Goal: Task Accomplishment & Management: Use online tool/utility

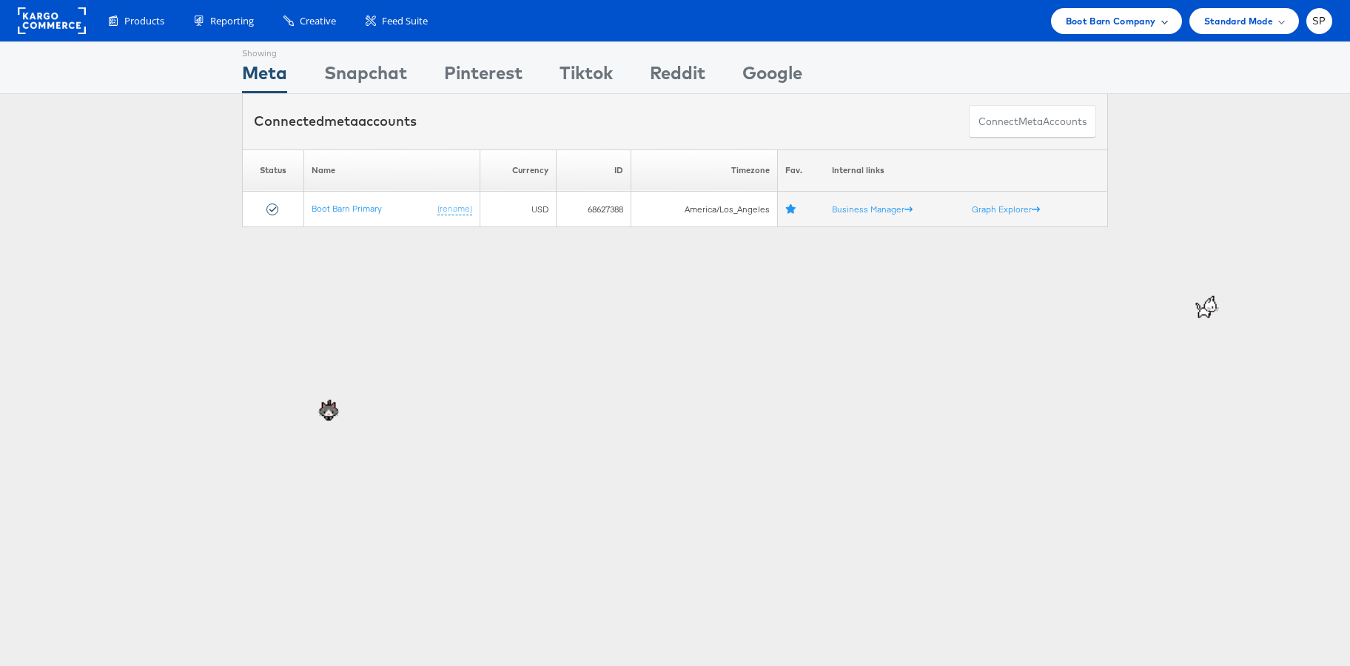
click at [1090, 25] on span "Boot Barn Company" at bounding box center [1111, 21] width 90 height 16
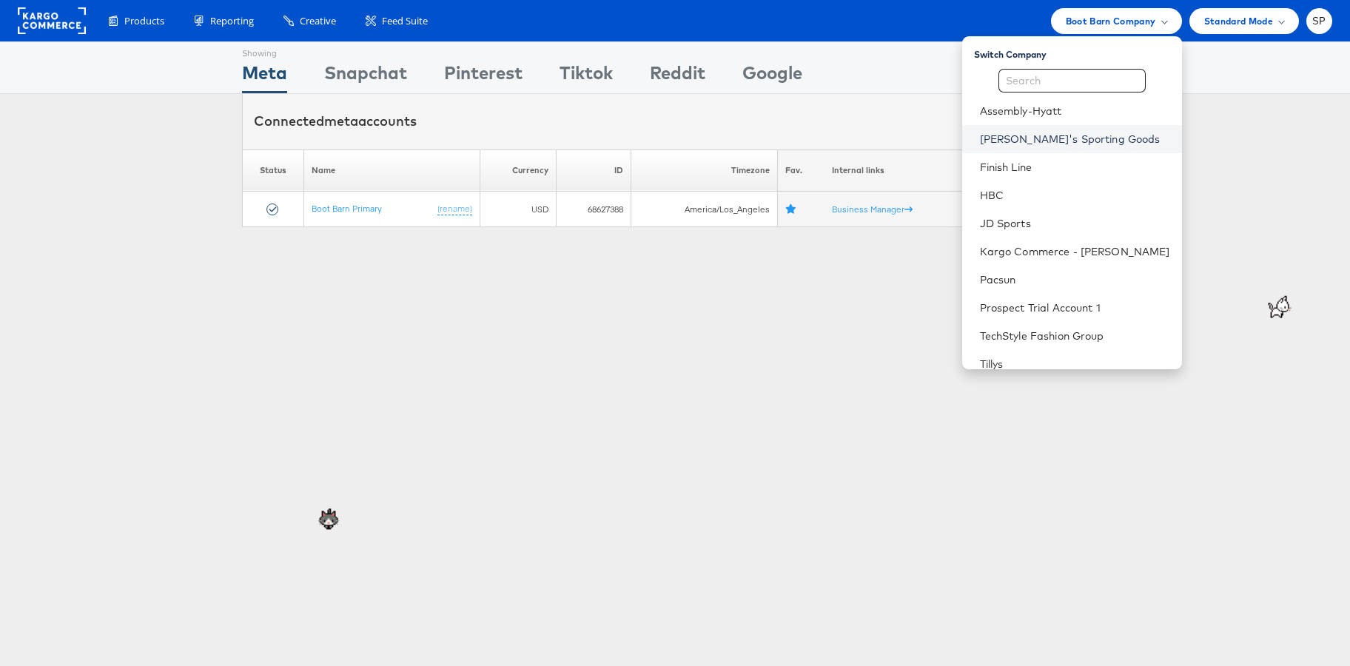
click at [1074, 143] on link "Dick's Sporting Goods" at bounding box center [1075, 139] width 190 height 15
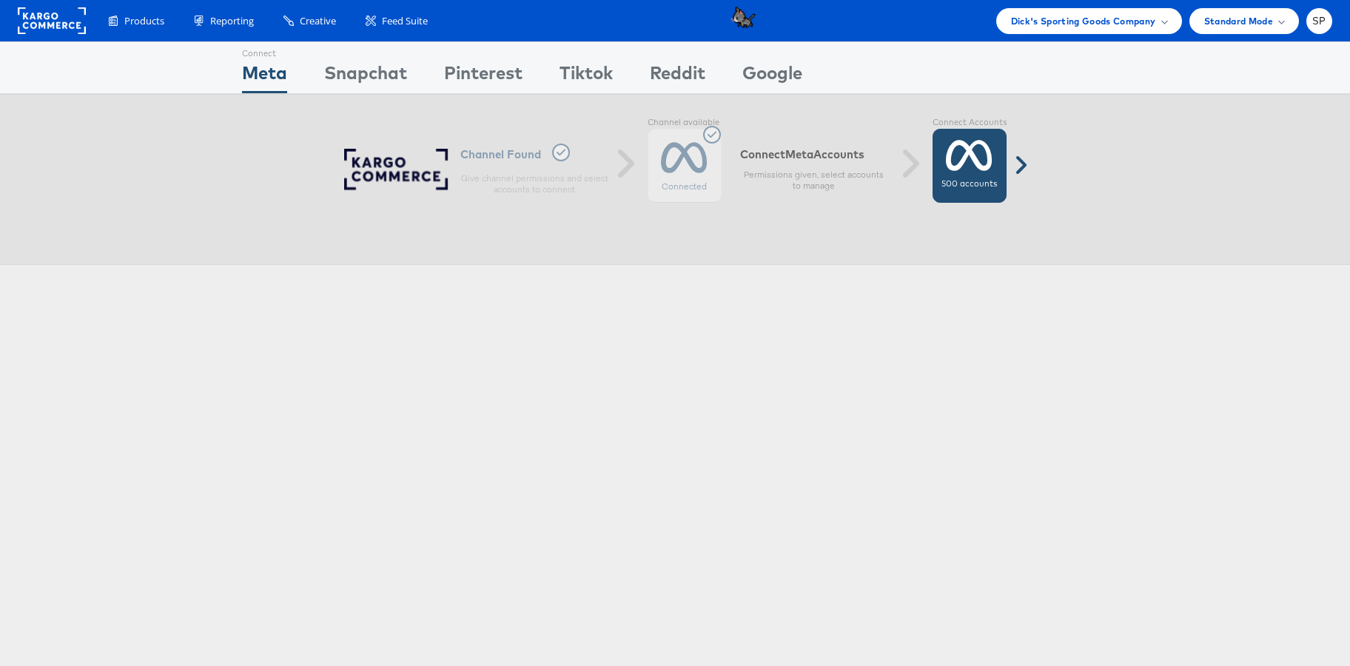
click at [979, 174] on div "500 accounts" at bounding box center [969, 166] width 74 height 74
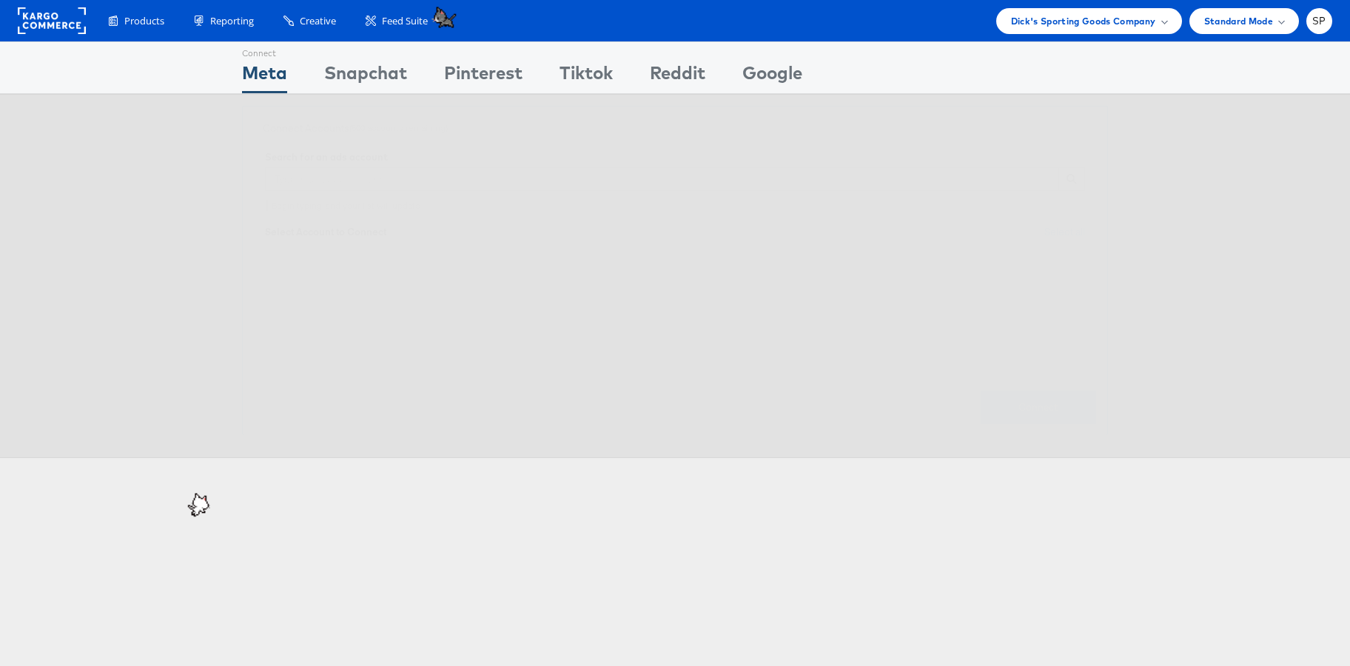
scroll to position [25, 0]
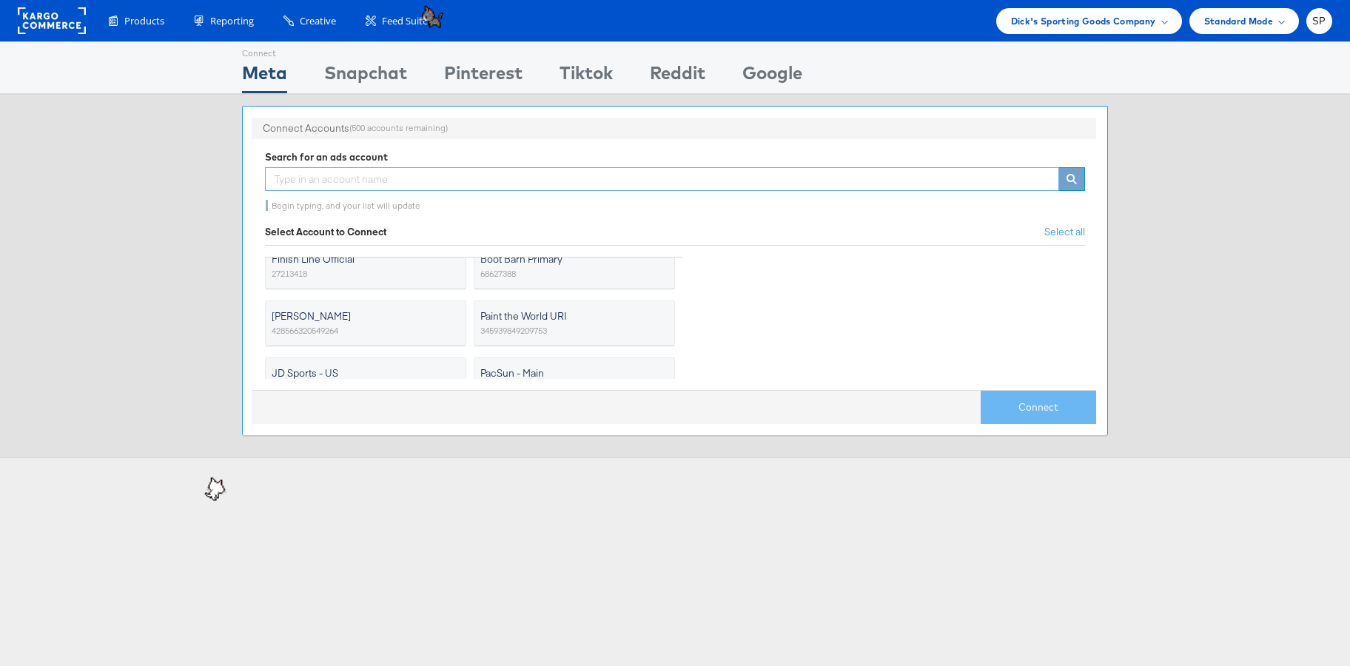
click at [557, 178] on input "text" at bounding box center [662, 179] width 794 height 24
type input "d"
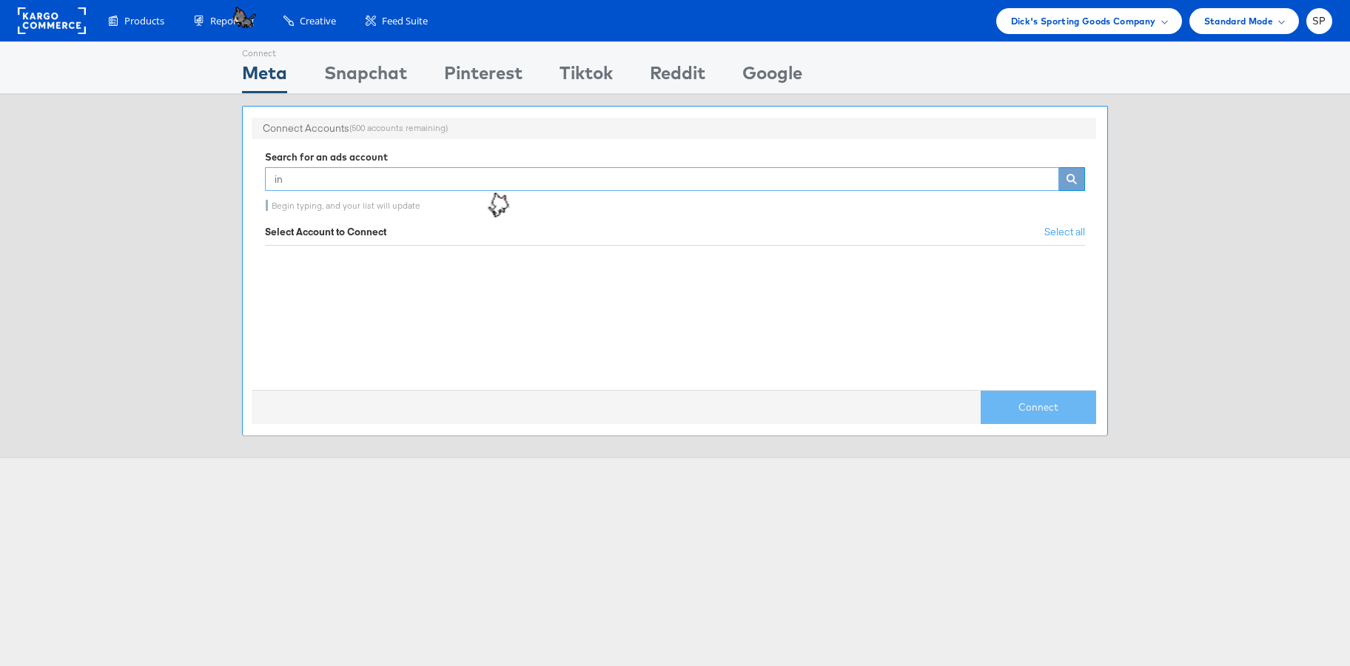
type input "i"
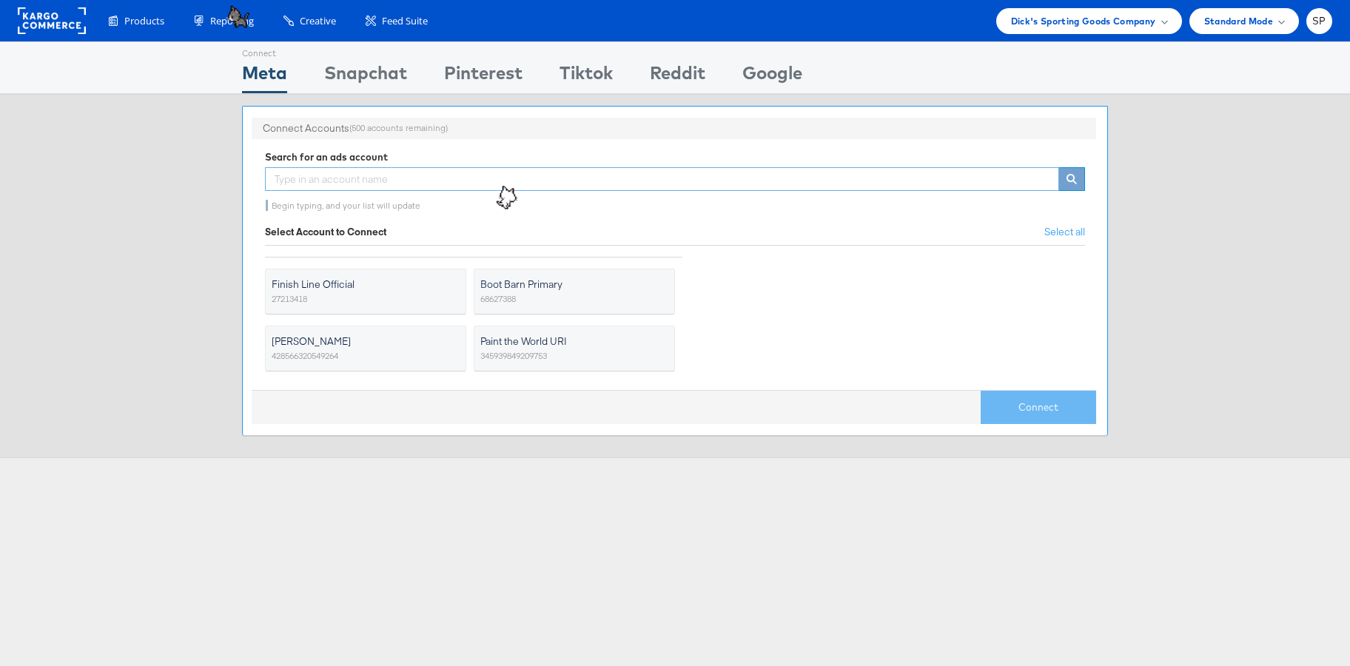
type input "k"
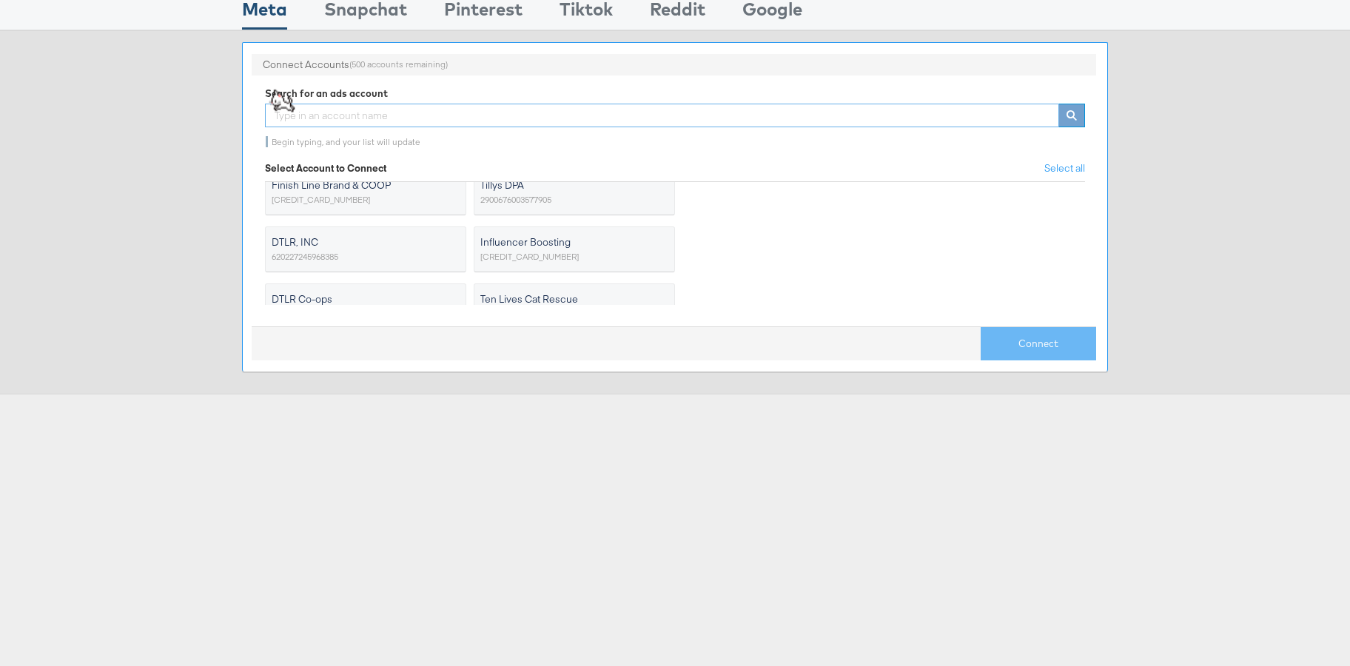
scroll to position [243, 0]
click at [565, 238] on span "Influencer Boosting" at bounding box center [564, 239] width 169 height 15
click at [0, 0] on input "Influencer Boosting 302483921875111" at bounding box center [0, 0] width 0 height 0
click at [1014, 329] on button "Connect" at bounding box center [1037, 343] width 115 height 33
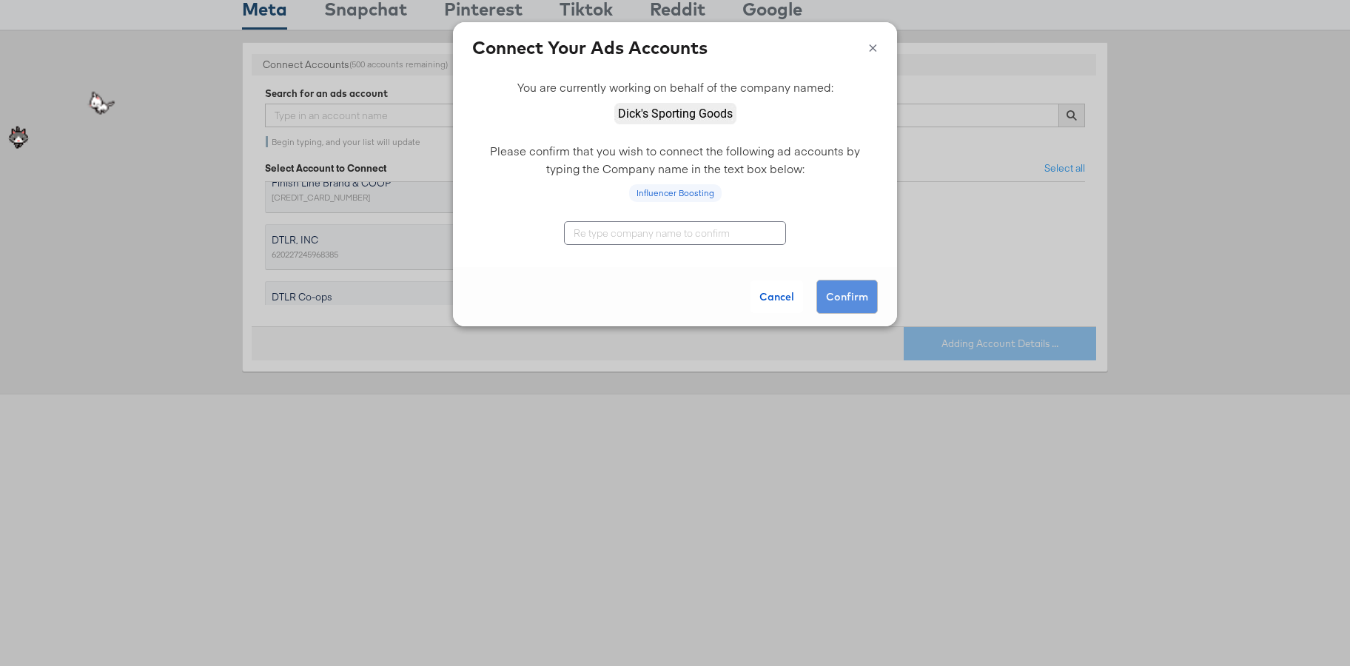
click at [684, 230] on input "text" at bounding box center [675, 233] width 222 height 24
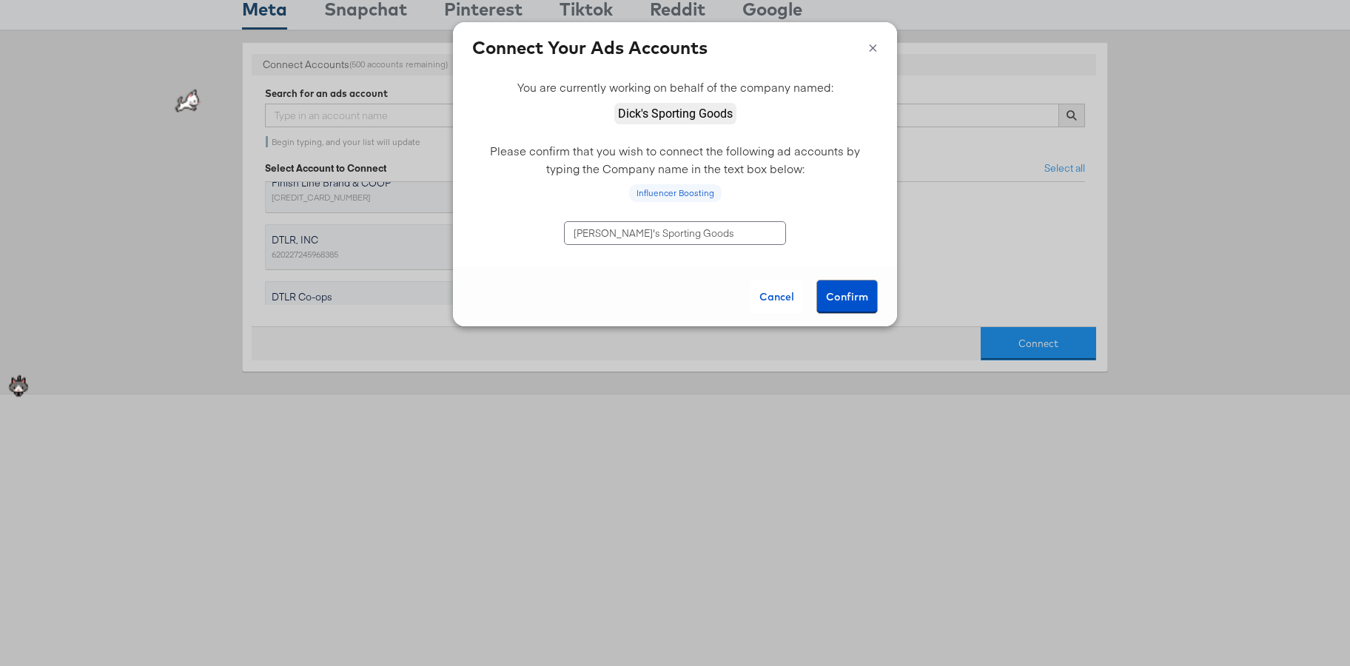
type input "[PERSON_NAME]'s Sporting Goods"
click at [858, 297] on button "Confirm" at bounding box center [846, 297] width 61 height 34
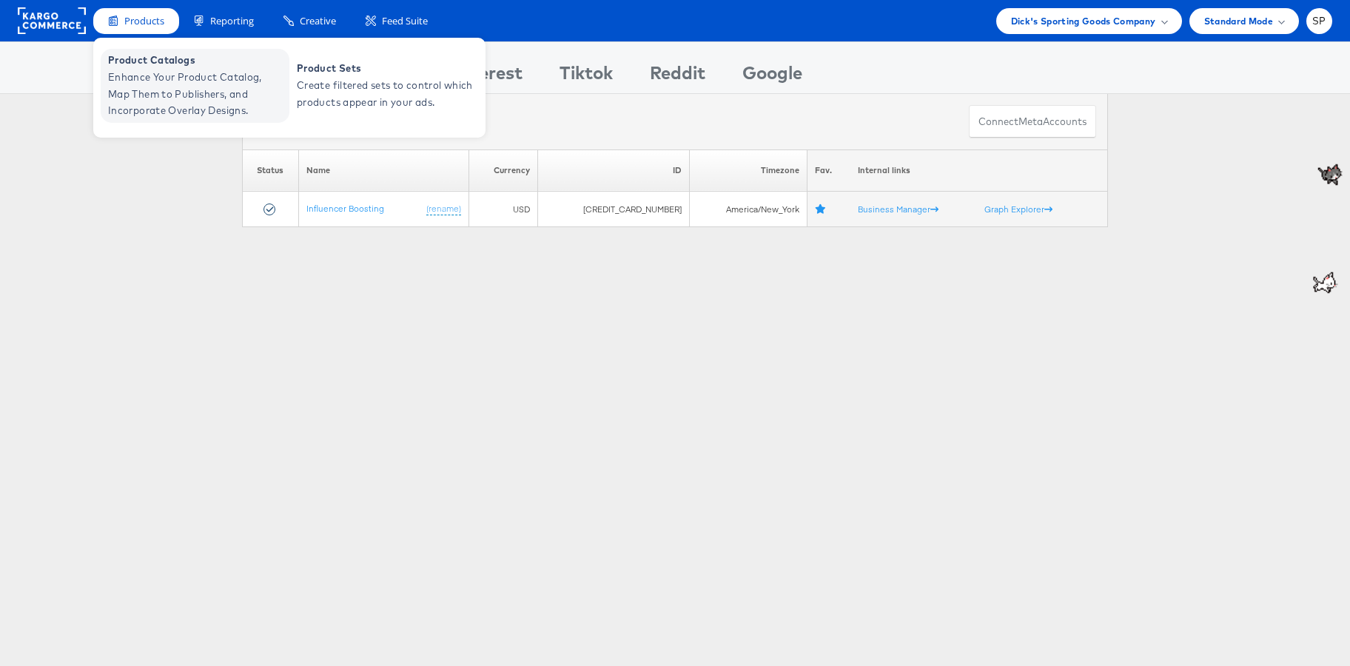
click at [155, 93] on span "Enhance Your Product Catalog, Map Them to Publishers, and Incorporate Overlay D…" at bounding box center [197, 94] width 178 height 50
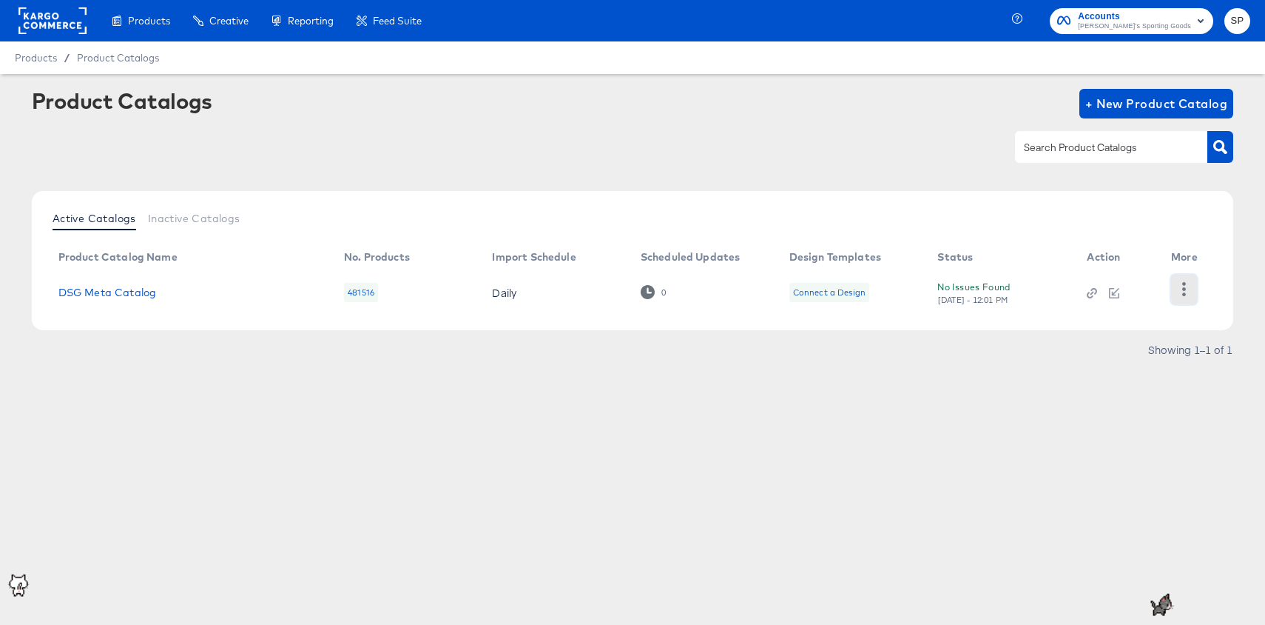
click at [1191, 289] on icon "button" at bounding box center [1184, 289] width 14 height 14
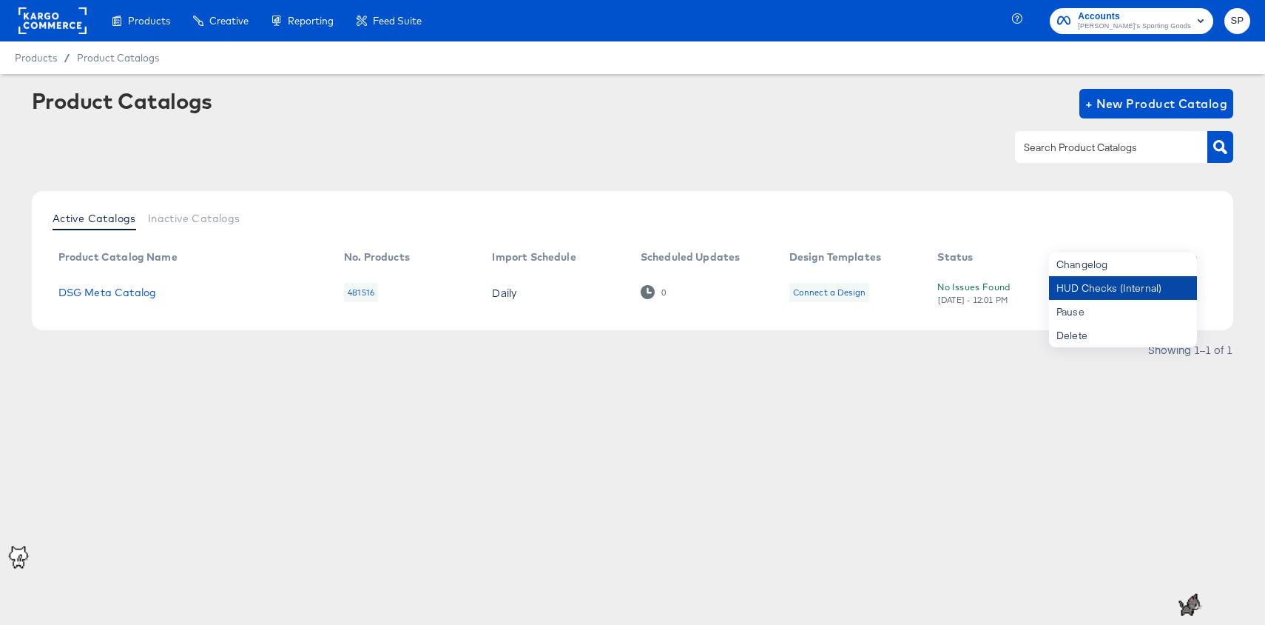
click at [1160, 288] on div "HUD Checks (Internal)" at bounding box center [1123, 288] width 148 height 24
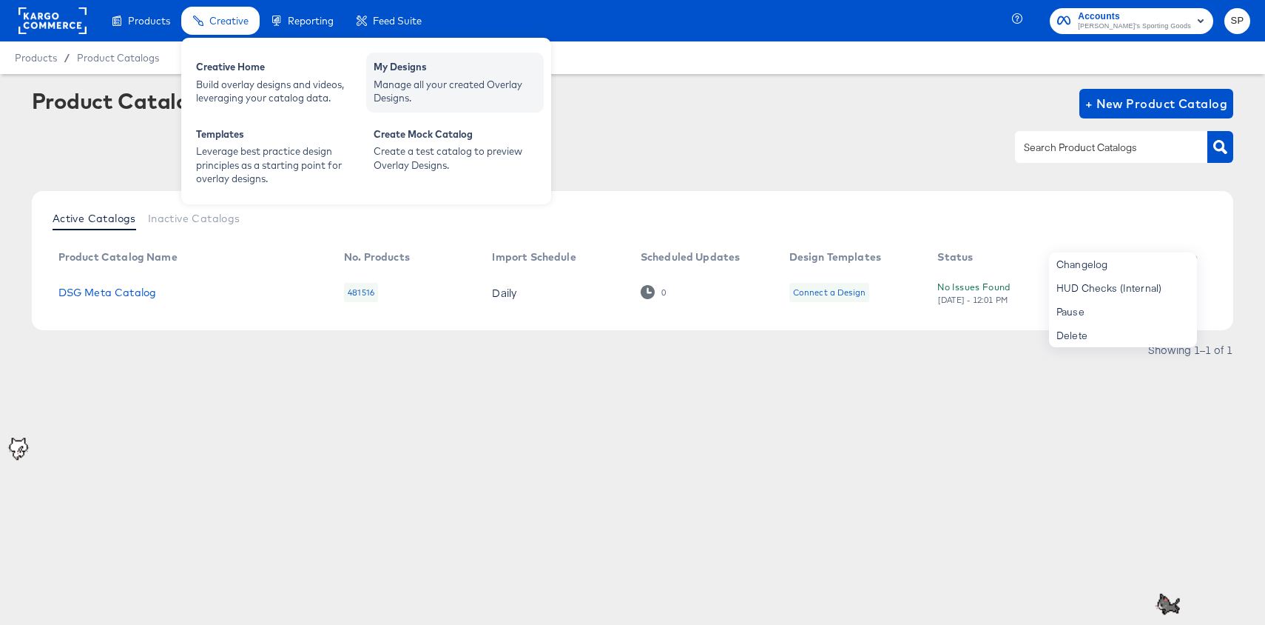
click at [425, 93] on div "Manage all your created Overlay Designs." at bounding box center [455, 91] width 163 height 27
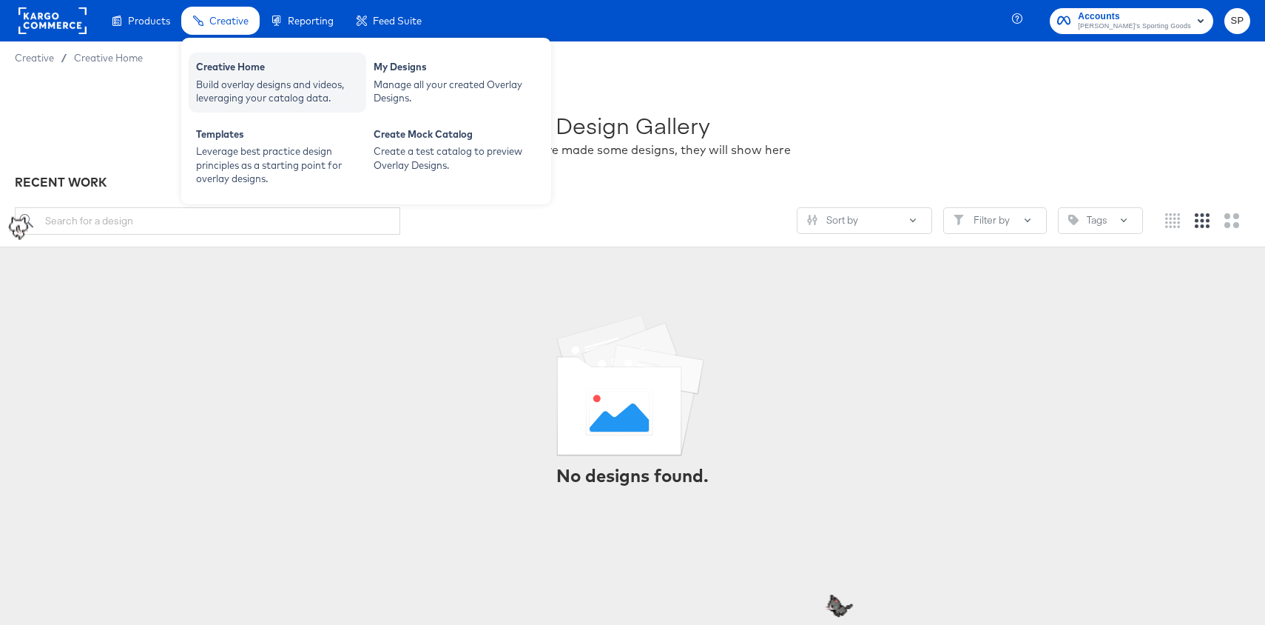
click at [221, 78] on div "Build overlay designs and videos, leveraging your catalog data." at bounding box center [277, 91] width 163 height 27
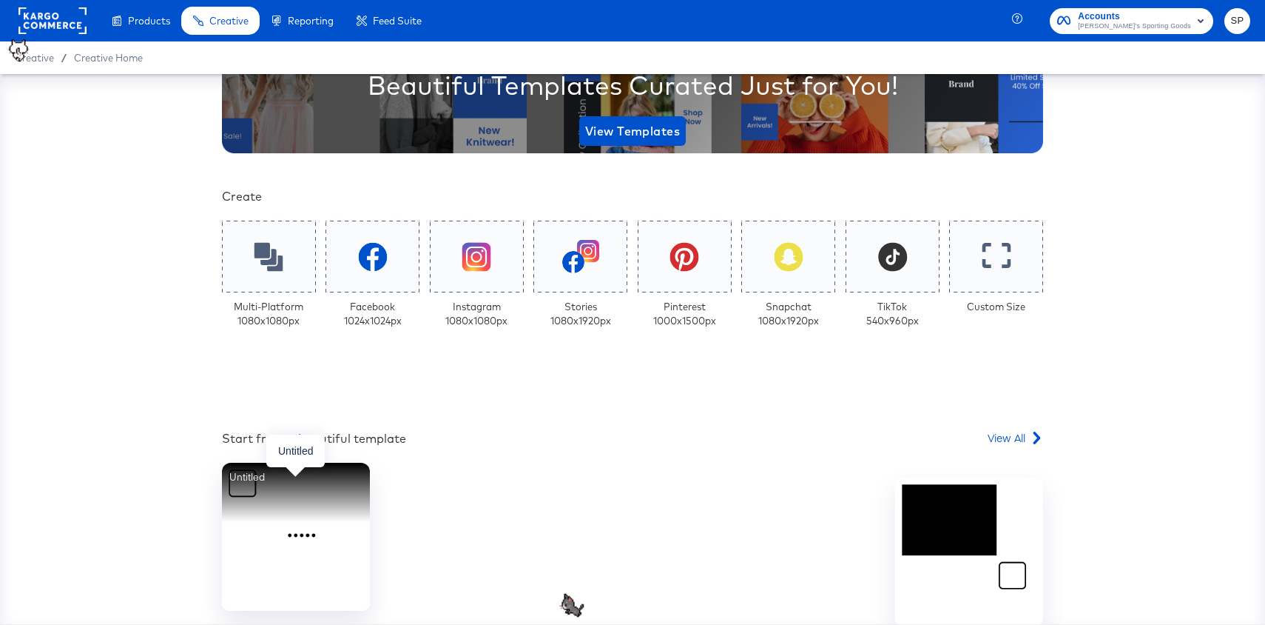
scroll to position [295, 0]
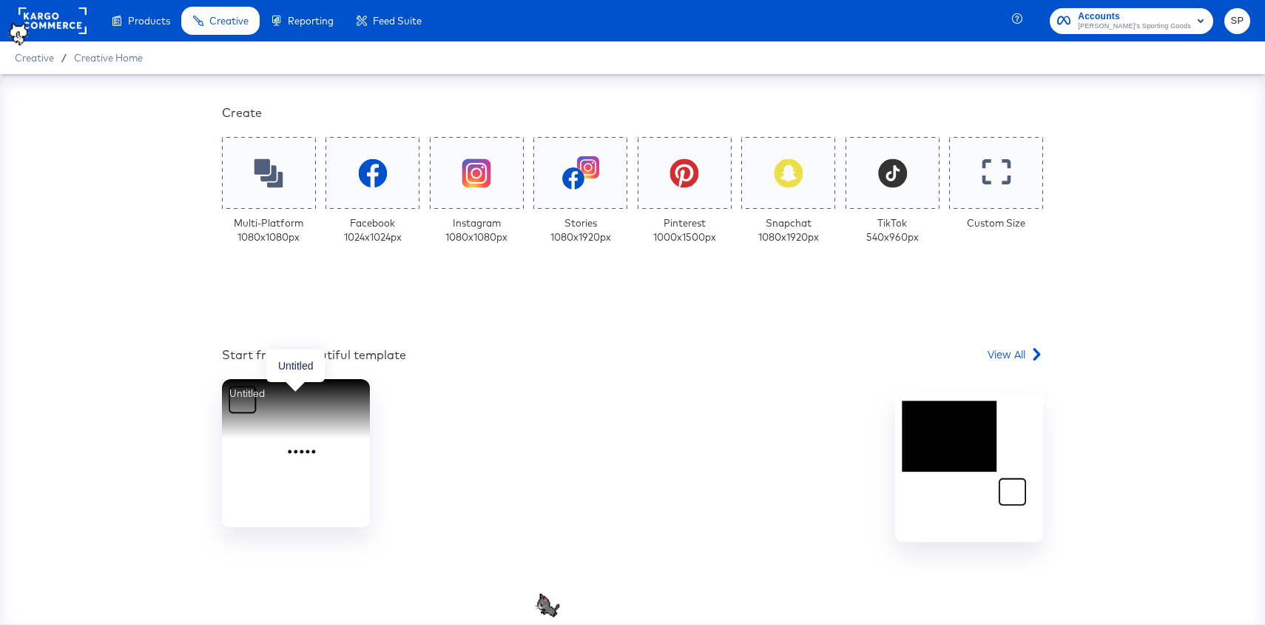
click at [308, 485] on img at bounding box center [296, 453] width 148 height 148
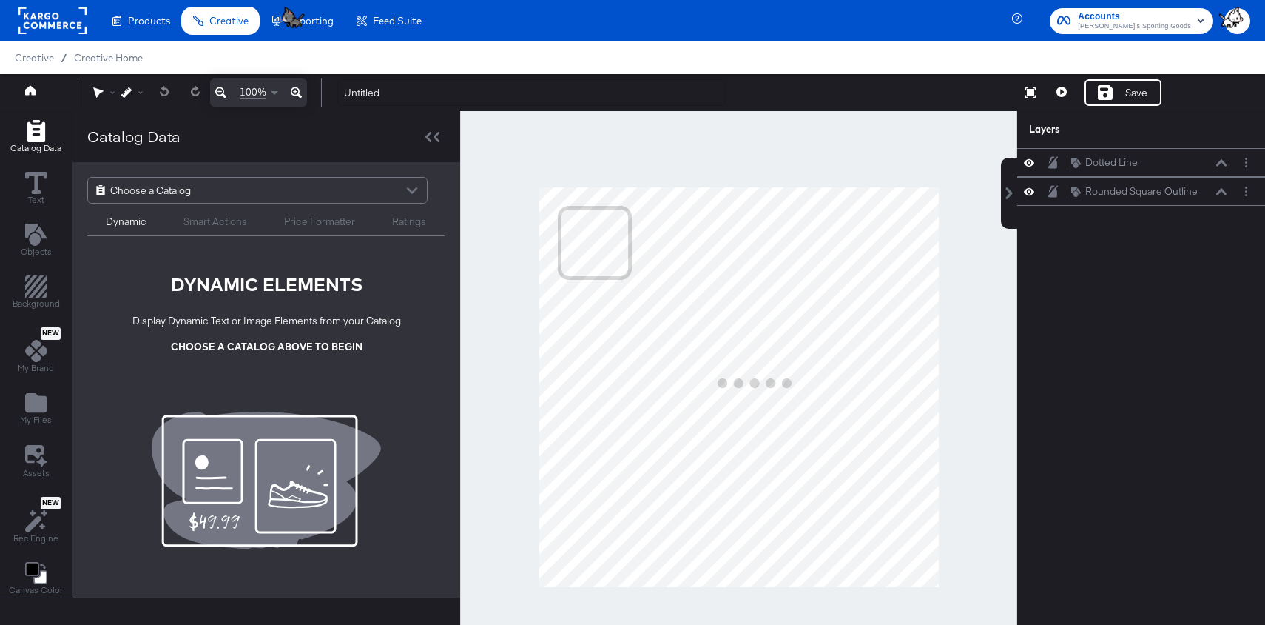
click at [221, 189] on div "Choose a Catalog" at bounding box center [257, 190] width 339 height 25
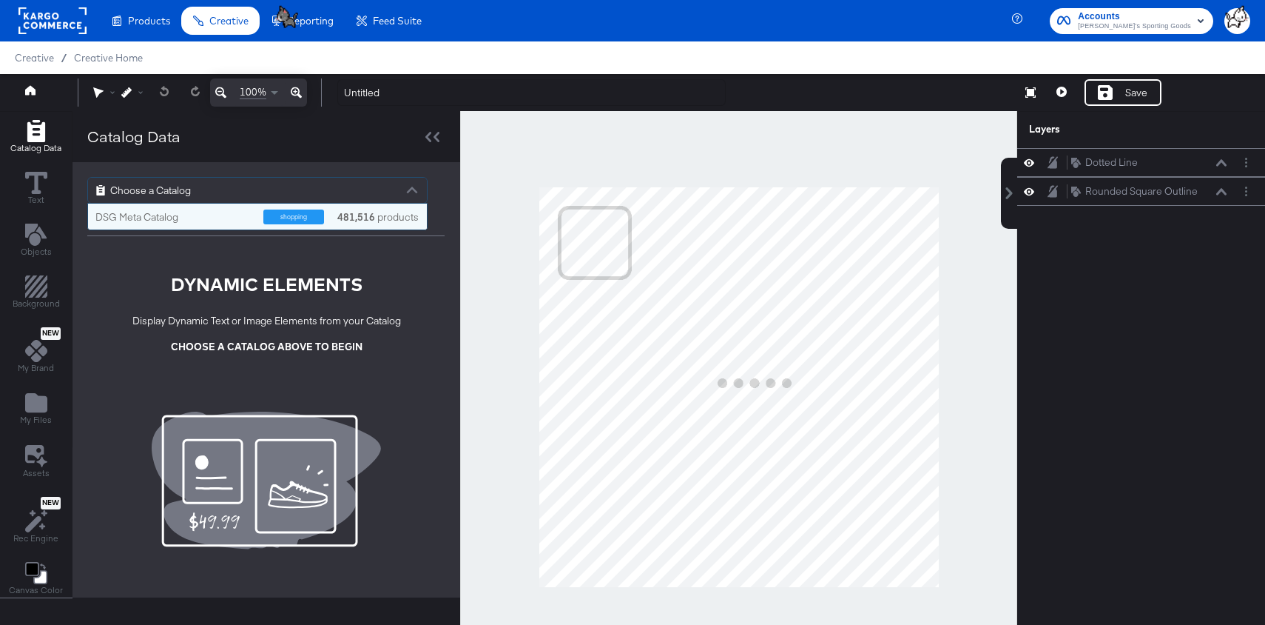
scroll to position [26, 339]
click at [209, 219] on div "DSG Meta Catalog" at bounding box center [173, 217] width 157 height 14
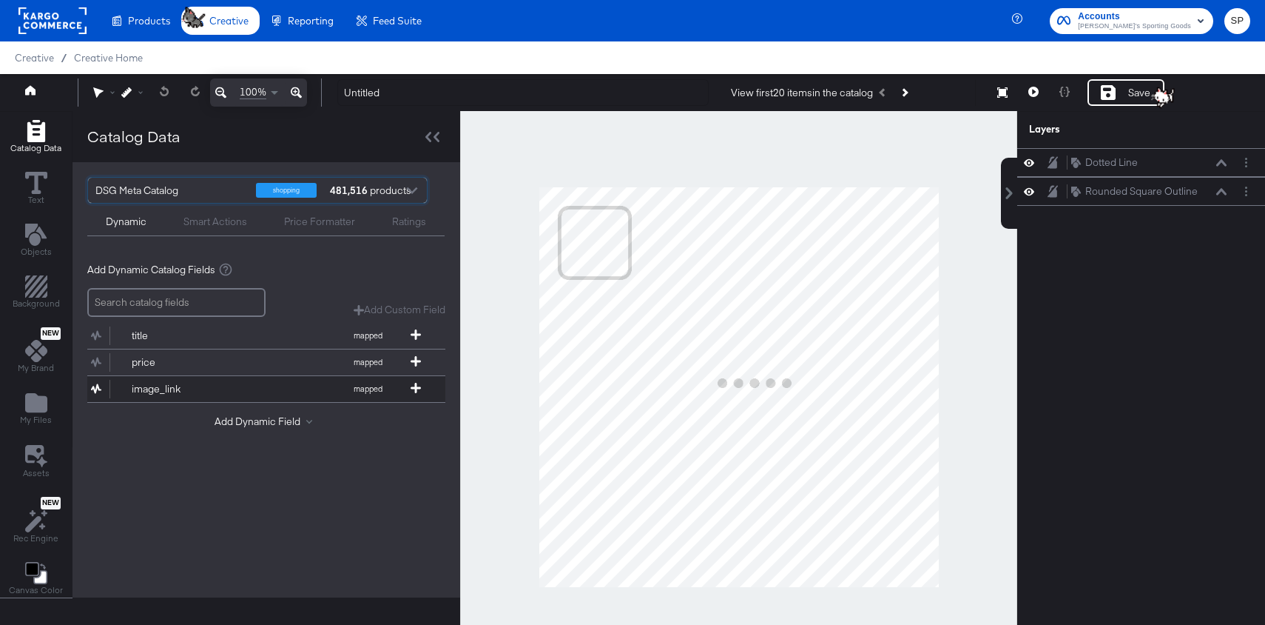
scroll to position [37, 0]
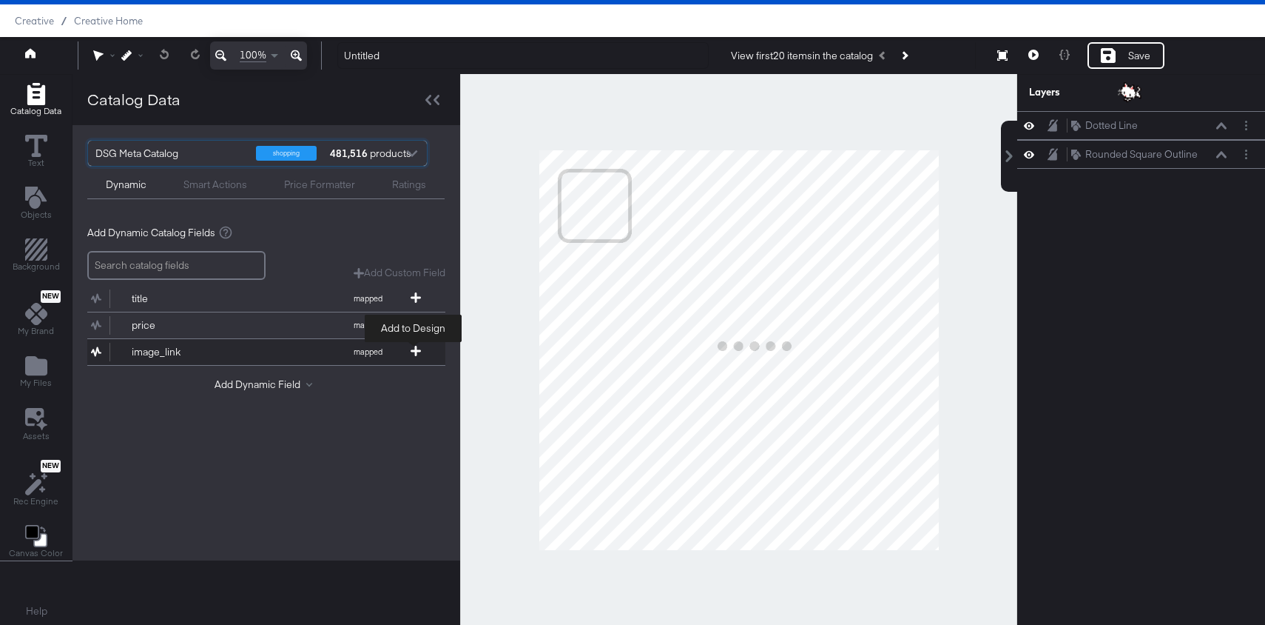
click at [416, 350] on icon at bounding box center [416, 351] width 10 height 10
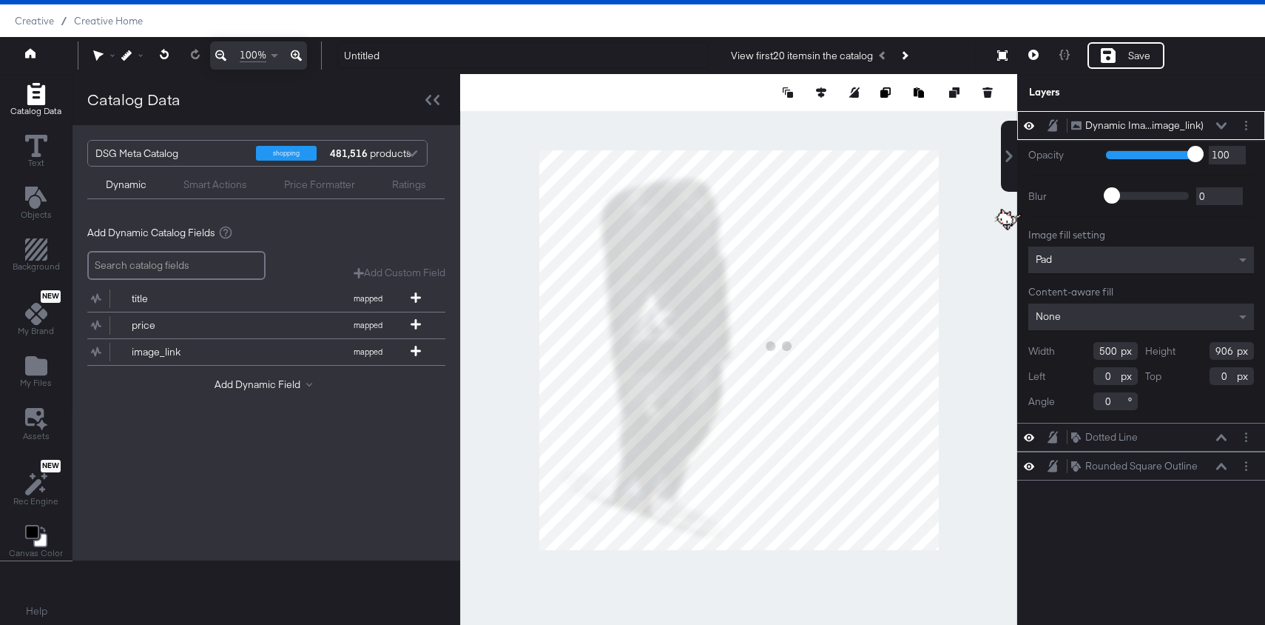
type input "599"
type input "1085"
click at [909, 53] on icon "Next Product" at bounding box center [905, 55] width 8 height 8
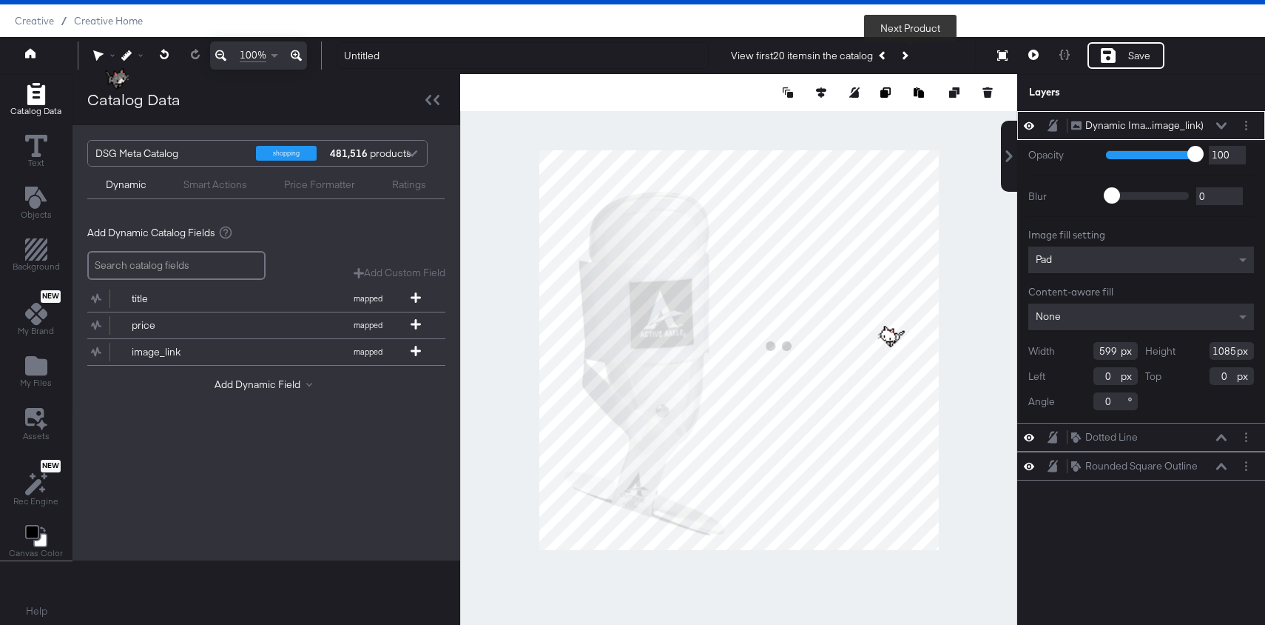
click at [912, 53] on button "Next Product" at bounding box center [904, 55] width 21 height 27
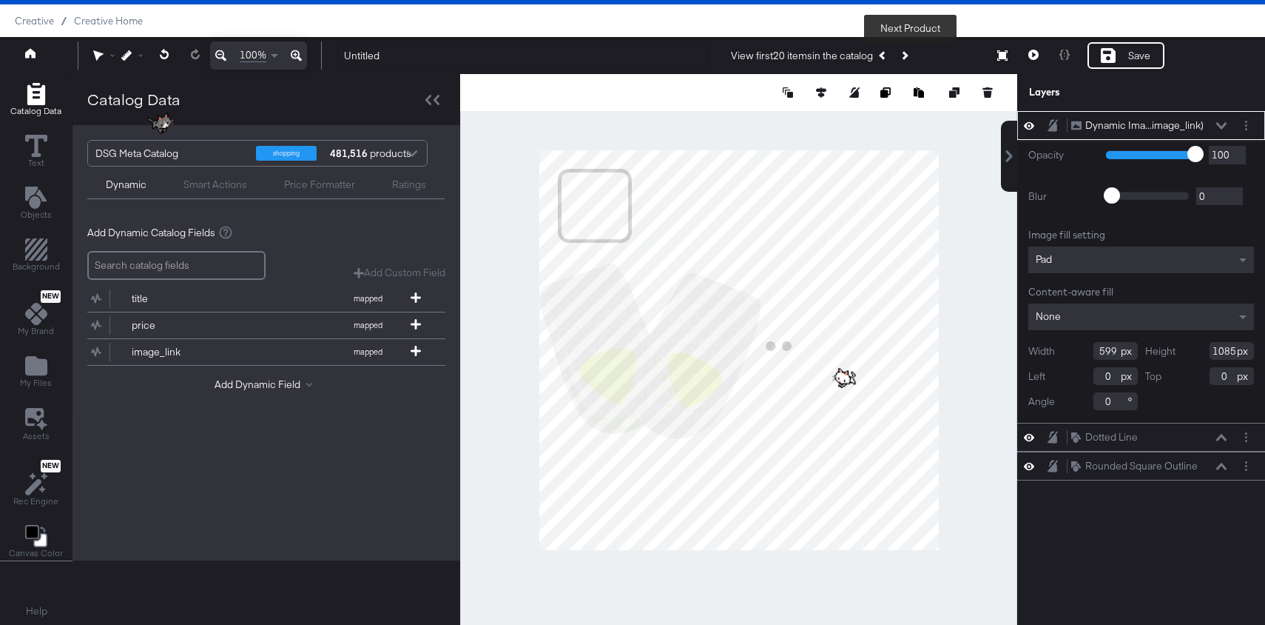
click at [912, 53] on button "Next Product" at bounding box center [904, 55] width 21 height 27
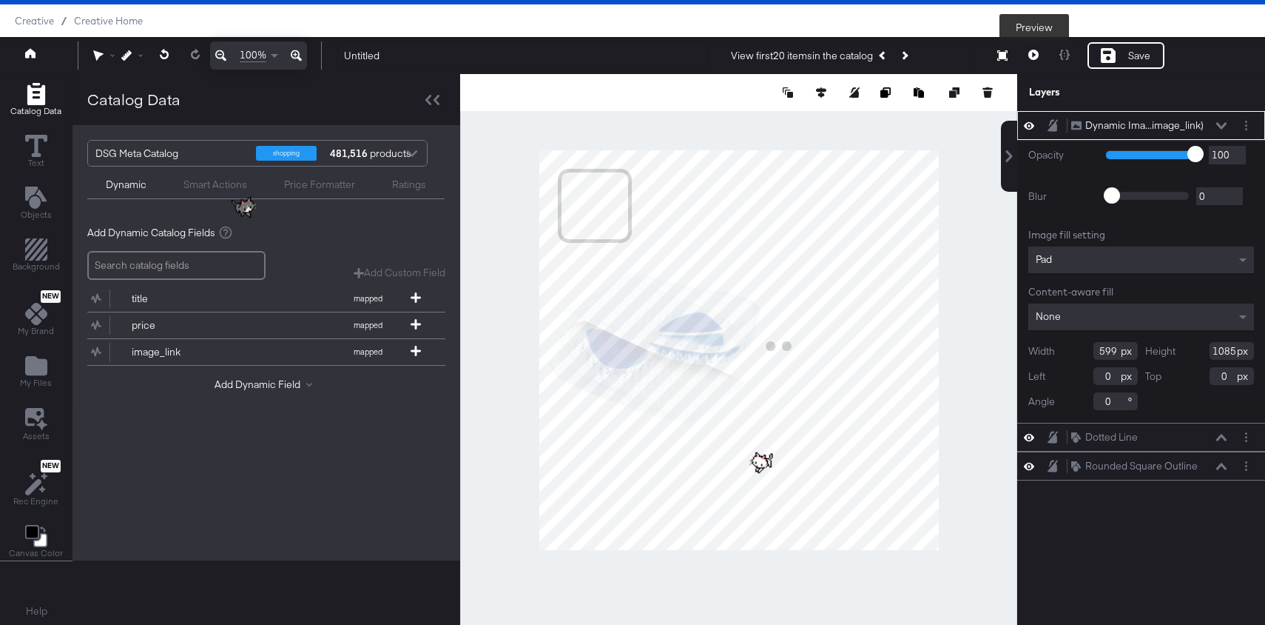
click at [1036, 55] on icon at bounding box center [1034, 55] width 10 height 10
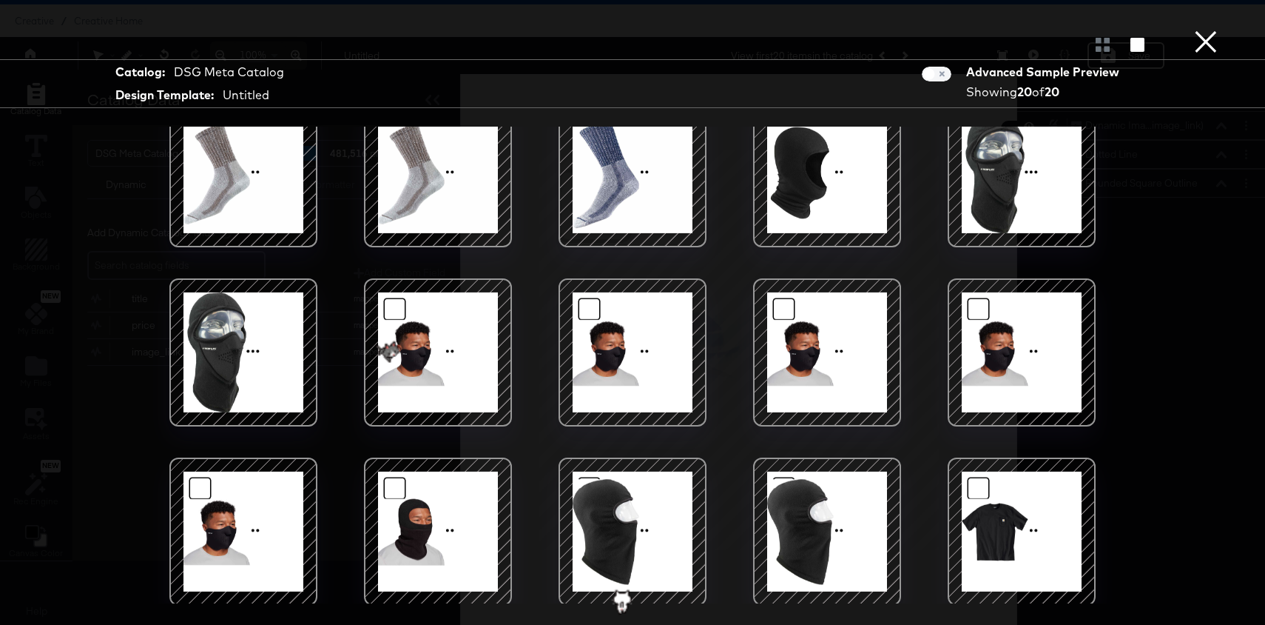
scroll to position [208, 0]
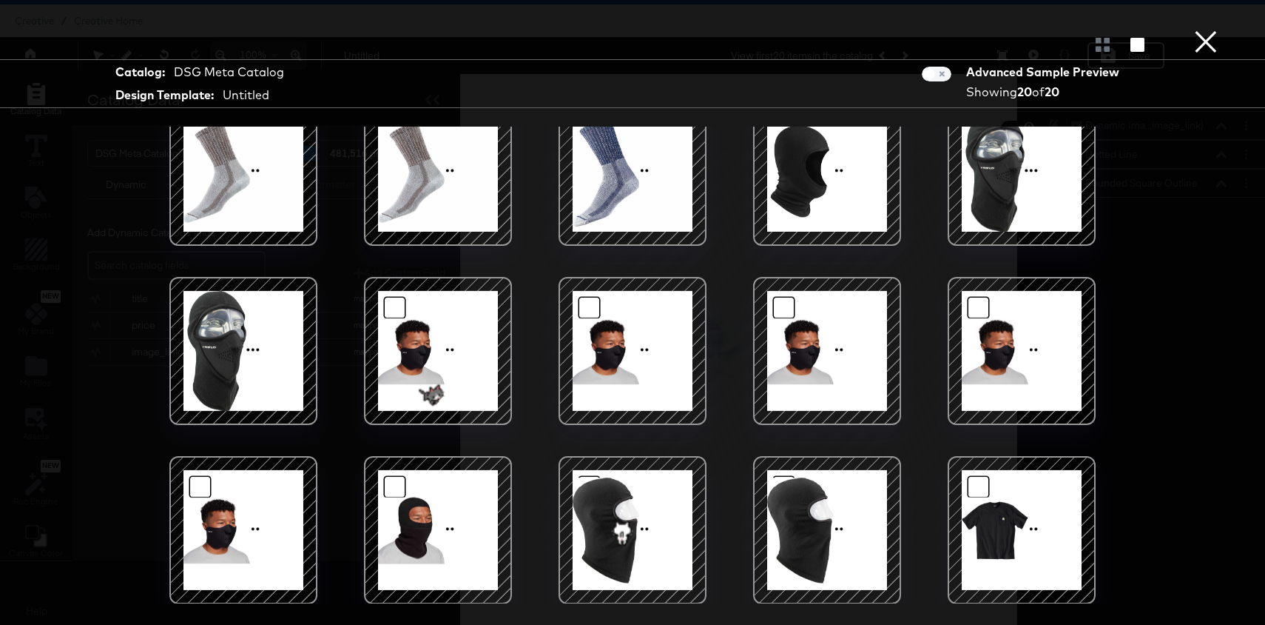
click at [1023, 554] on div at bounding box center [1022, 530] width 126 height 126
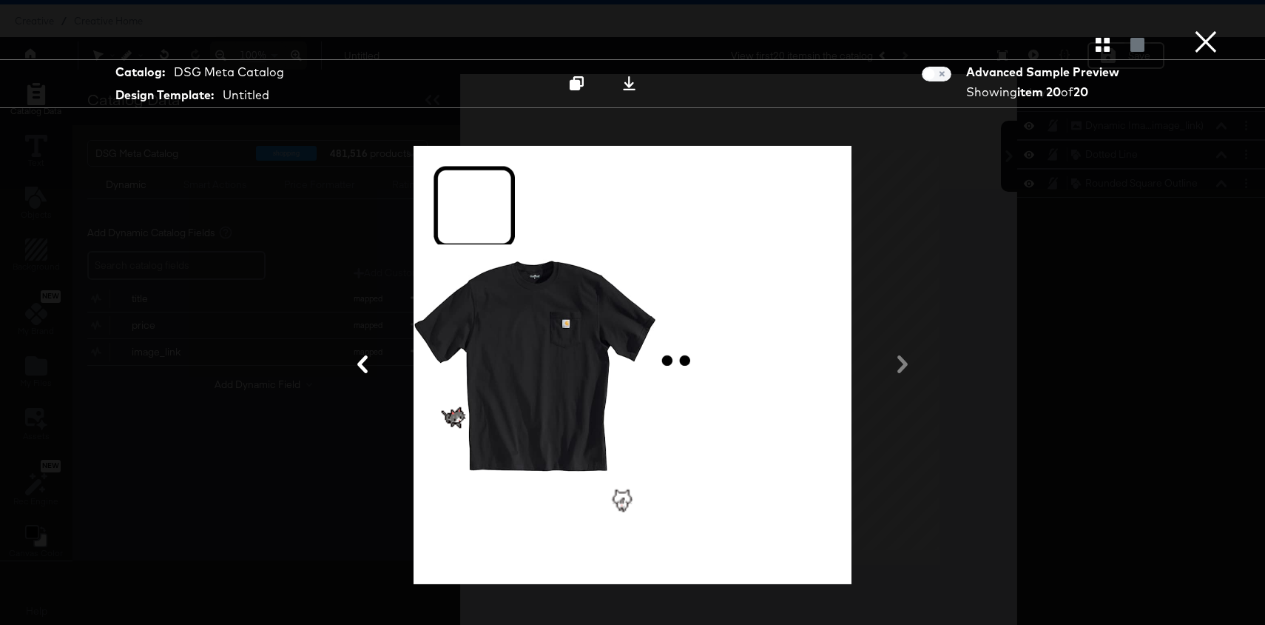
click at [571, 340] on div at bounding box center [633, 365] width 444 height 454
click at [528, 401] on div at bounding box center [633, 365] width 444 height 454
click at [488, 167] on div at bounding box center [633, 365] width 444 height 454
drag, startPoint x: 549, startPoint y: 329, endPoint x: 595, endPoint y: 306, distance: 51.3
click at [595, 306] on div at bounding box center [633, 365] width 444 height 454
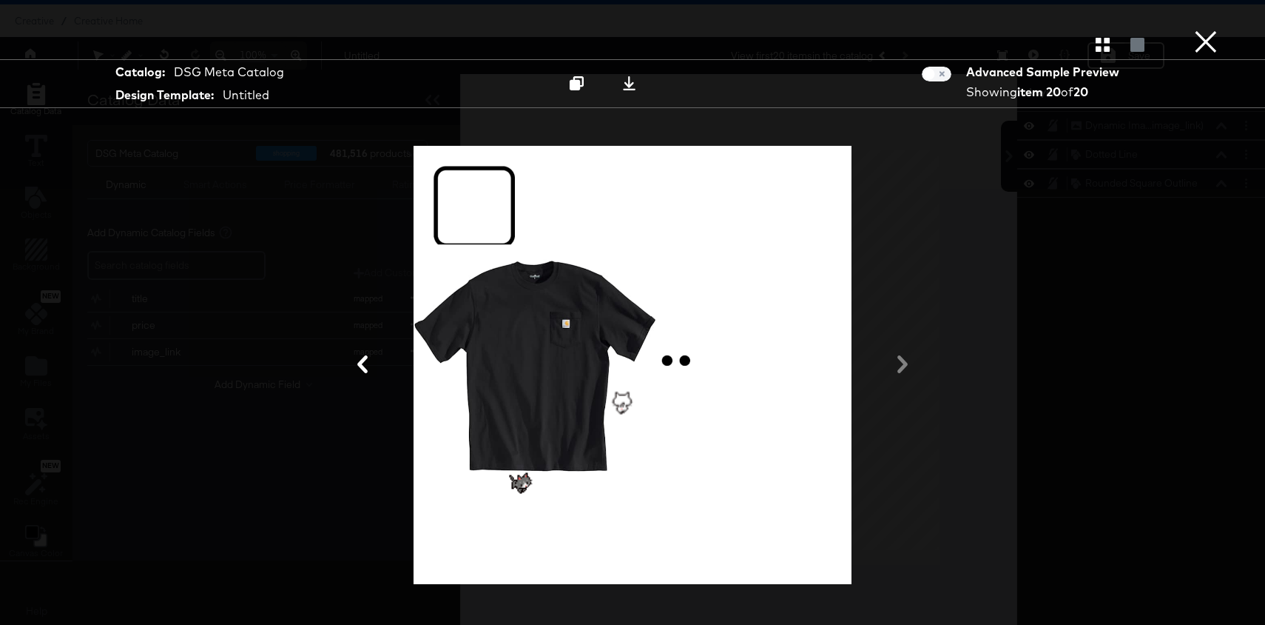
click at [1017, 271] on div at bounding box center [633, 365] width 1110 height 477
click at [1209, 30] on button "×" at bounding box center [1206, 15] width 30 height 30
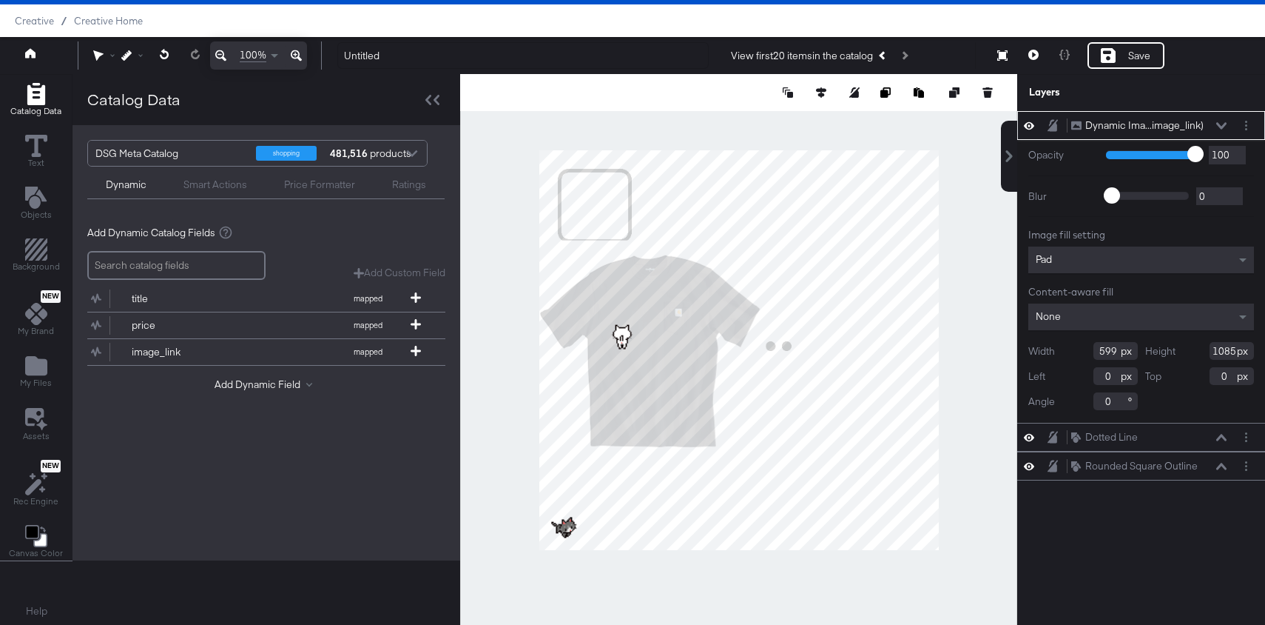
type input "-84"
type input "-166"
type input "-12"
type input "0"
click at [36, 260] on span "Background" at bounding box center [36, 266] width 47 height 12
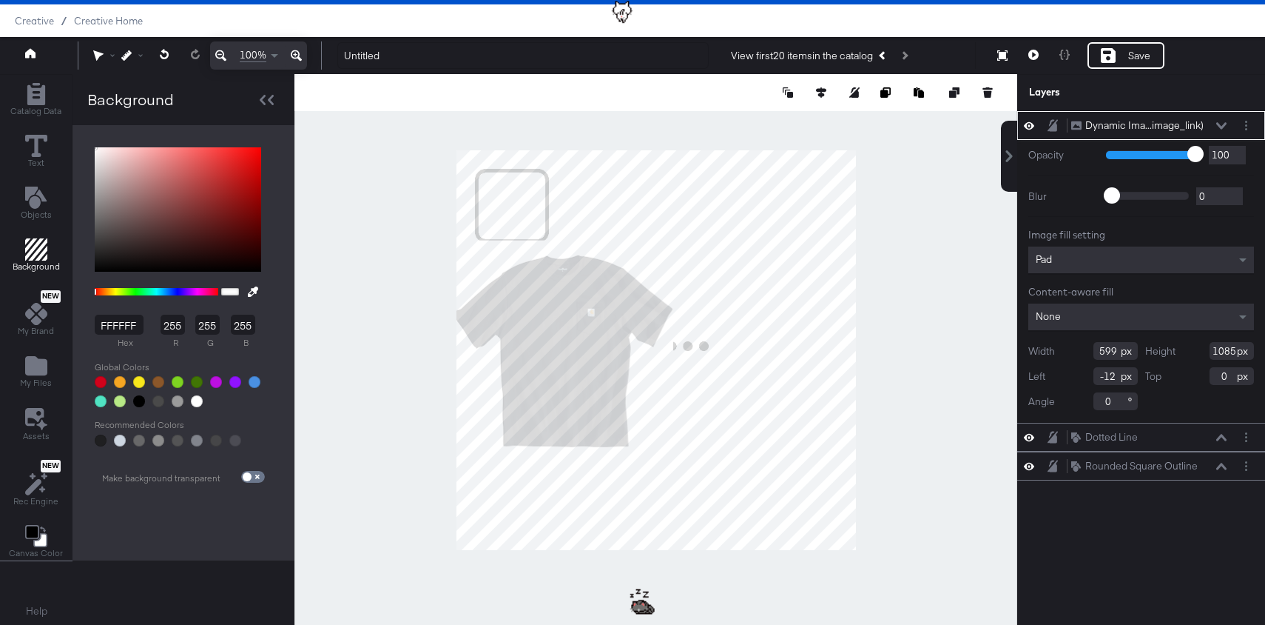
click at [124, 286] on div at bounding box center [157, 291] width 124 height 13
click at [124, 287] on div at bounding box center [157, 291] width 124 height 13
drag, startPoint x: 112, startPoint y: 292, endPoint x: 87, endPoint y: 292, distance: 25.2
click at [87, 292] on div "FFFFFF hex 255 r 255 g 255 b 100 a" at bounding box center [177, 277] width 181 height 275
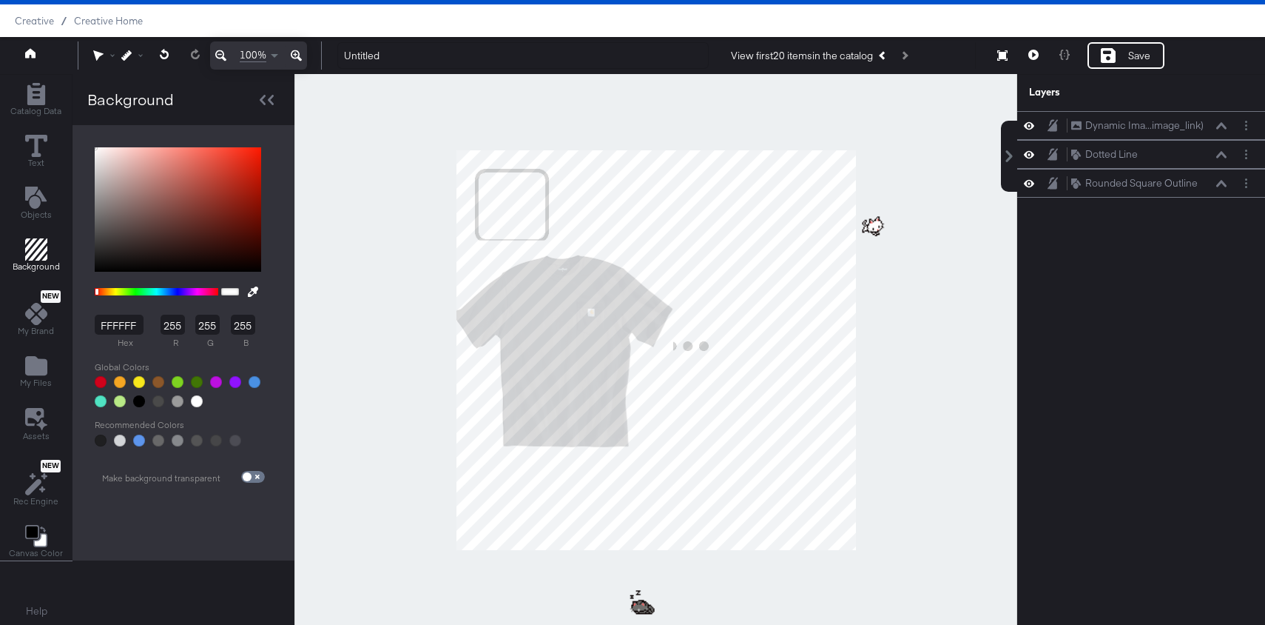
type input "32100C"
type input "50"
type input "16"
type input "12"
click at [218, 246] on div at bounding box center [178, 209] width 166 height 125
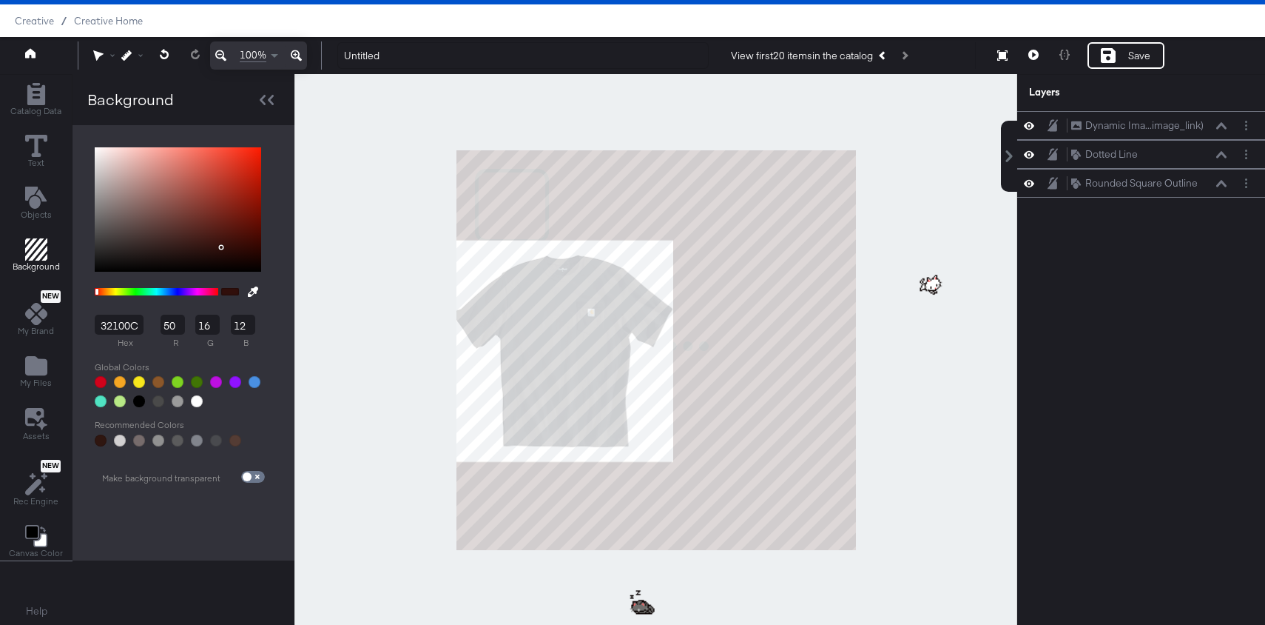
click at [383, 329] on div at bounding box center [656, 349] width 723 height 551
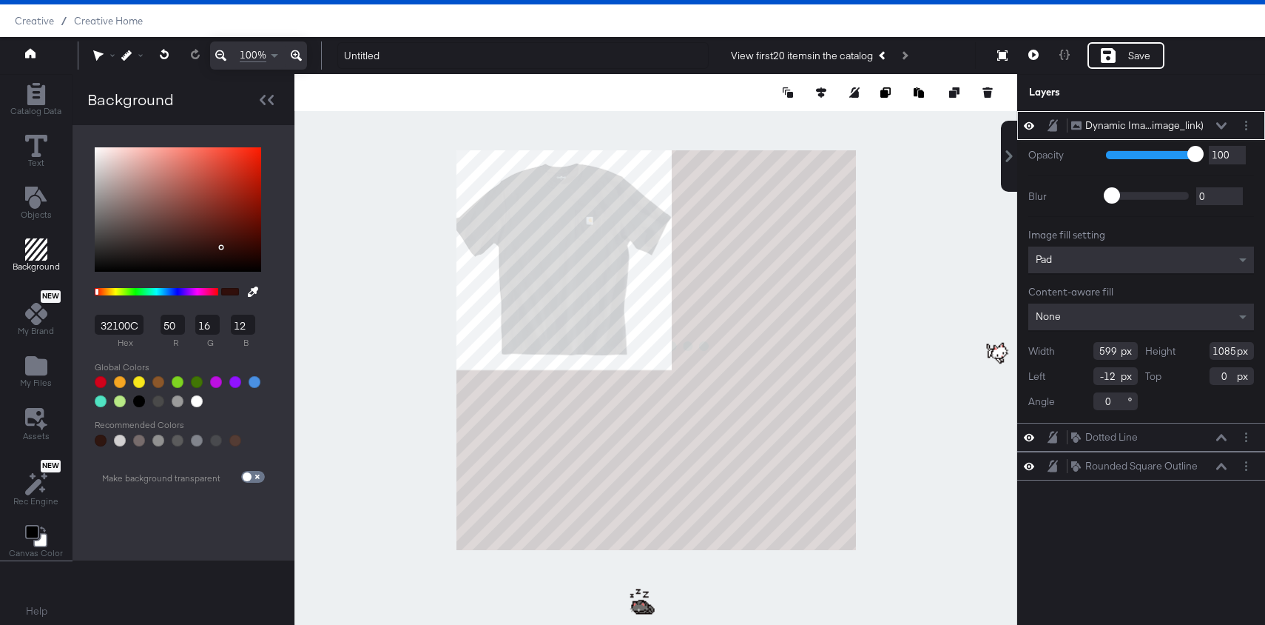
type input "-16"
type input "-248"
click at [1033, 50] on icon at bounding box center [1034, 55] width 10 height 10
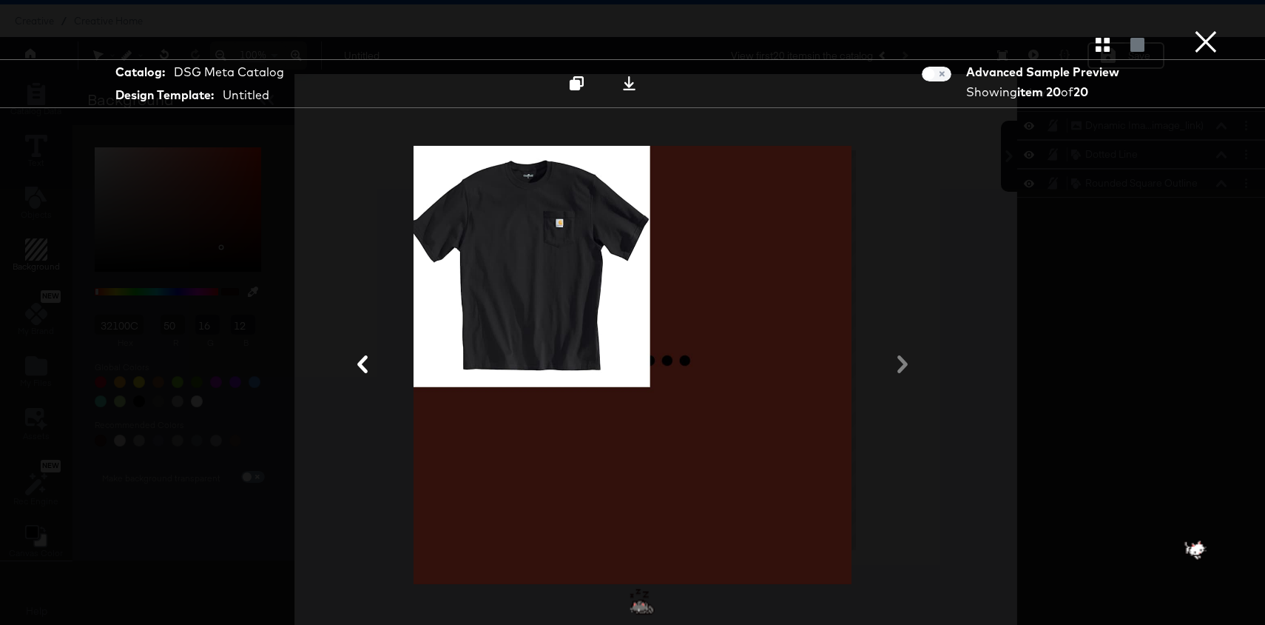
click at [901, 360] on div at bounding box center [633, 365] width 1110 height 477
click at [1218, 30] on button "×" at bounding box center [1206, 15] width 30 height 30
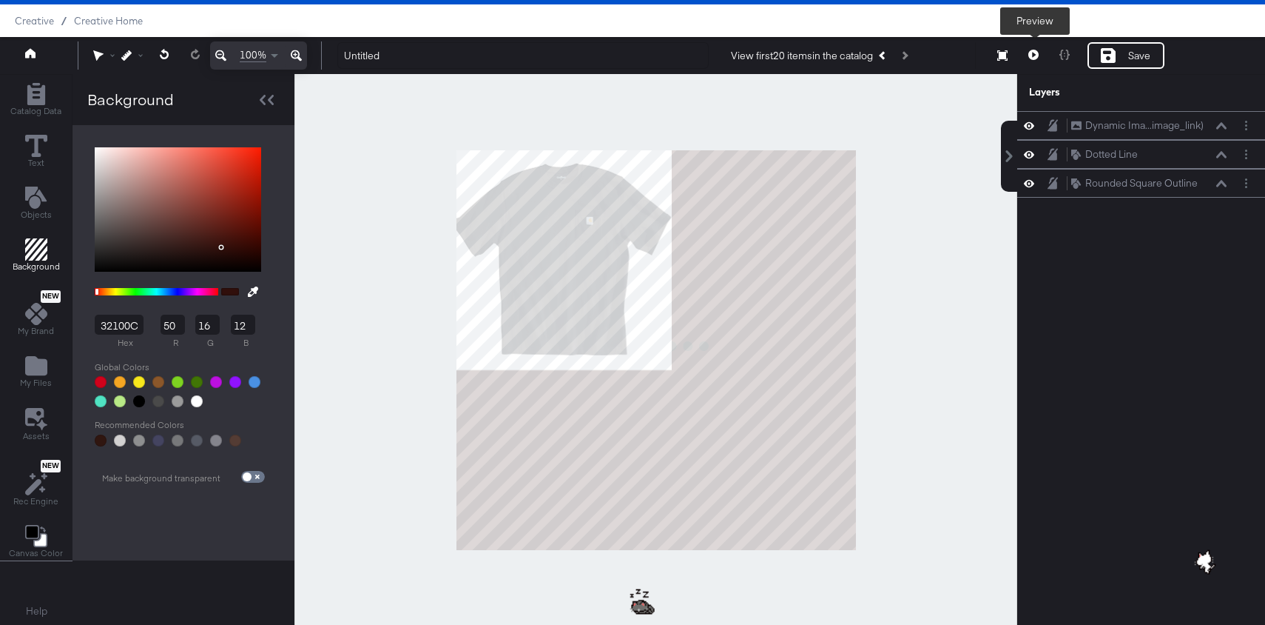
click at [1038, 58] on icon at bounding box center [1034, 55] width 10 height 10
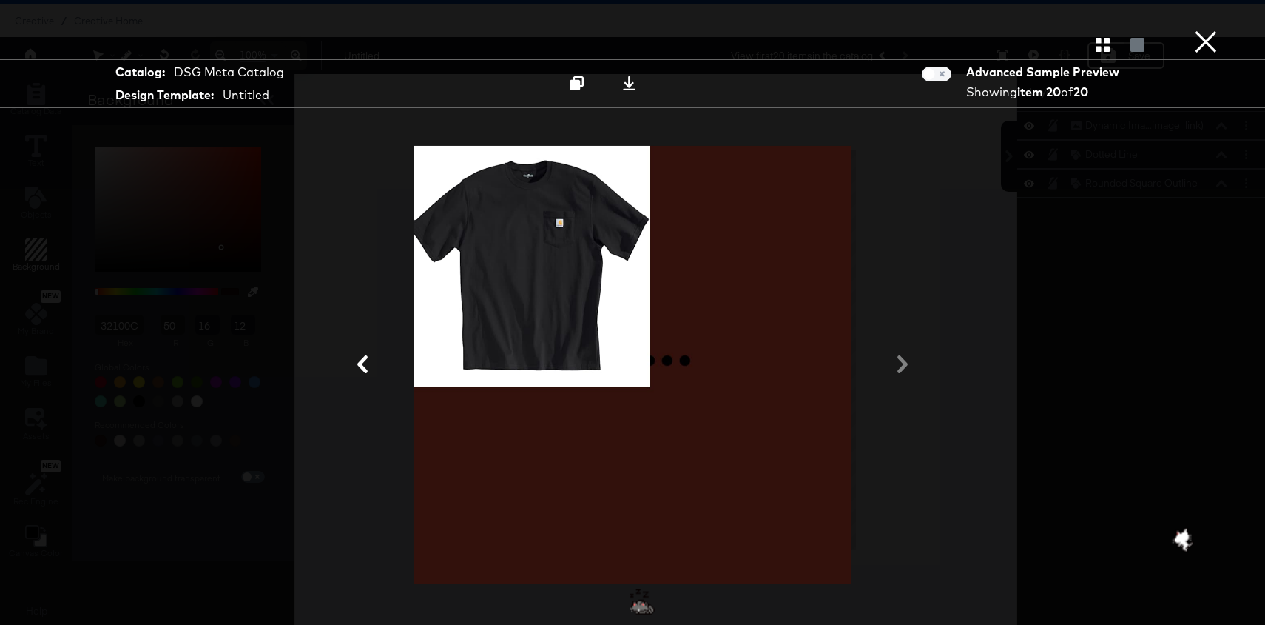
click at [1056, 226] on div at bounding box center [633, 365] width 1110 height 477
click at [1213, 30] on button "×" at bounding box center [1206, 15] width 30 height 30
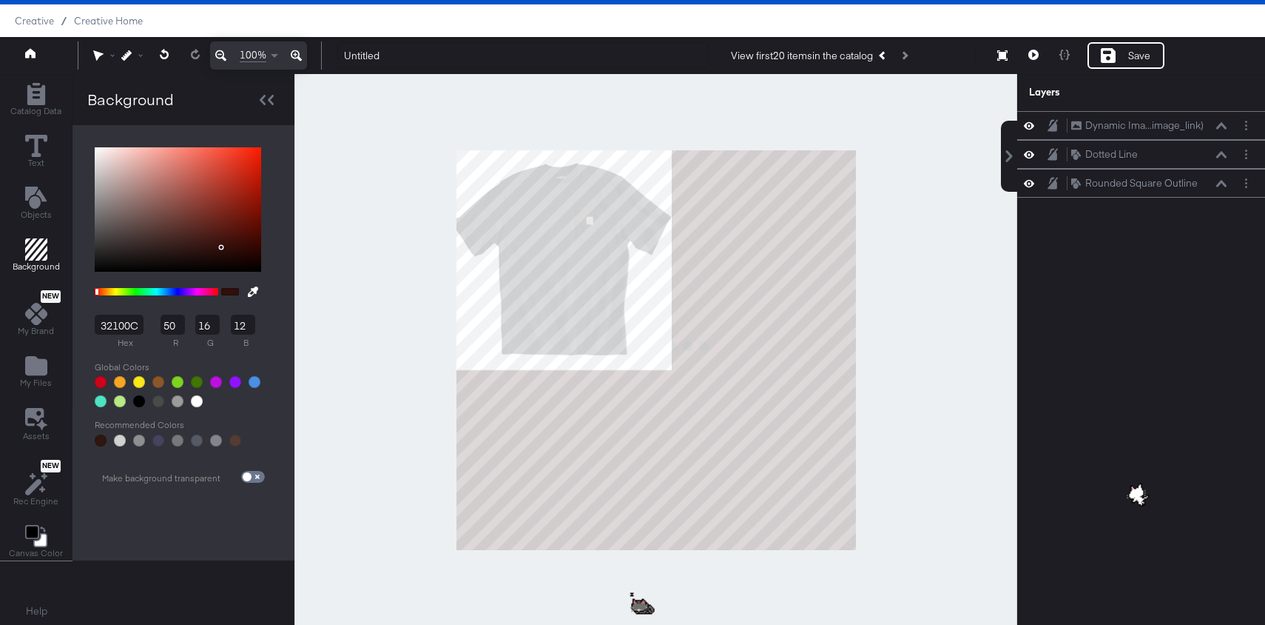
scroll to position [0, 0]
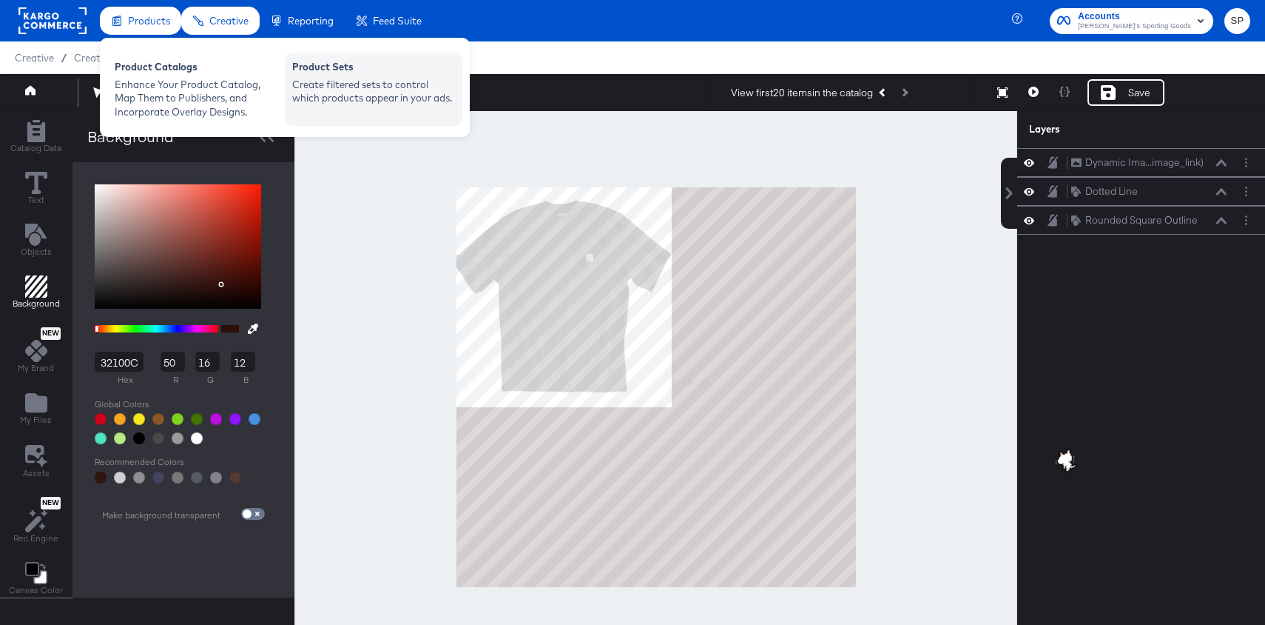
click at [321, 96] on div "Create filtered sets to control which products appear in your ads." at bounding box center [373, 91] width 163 height 27
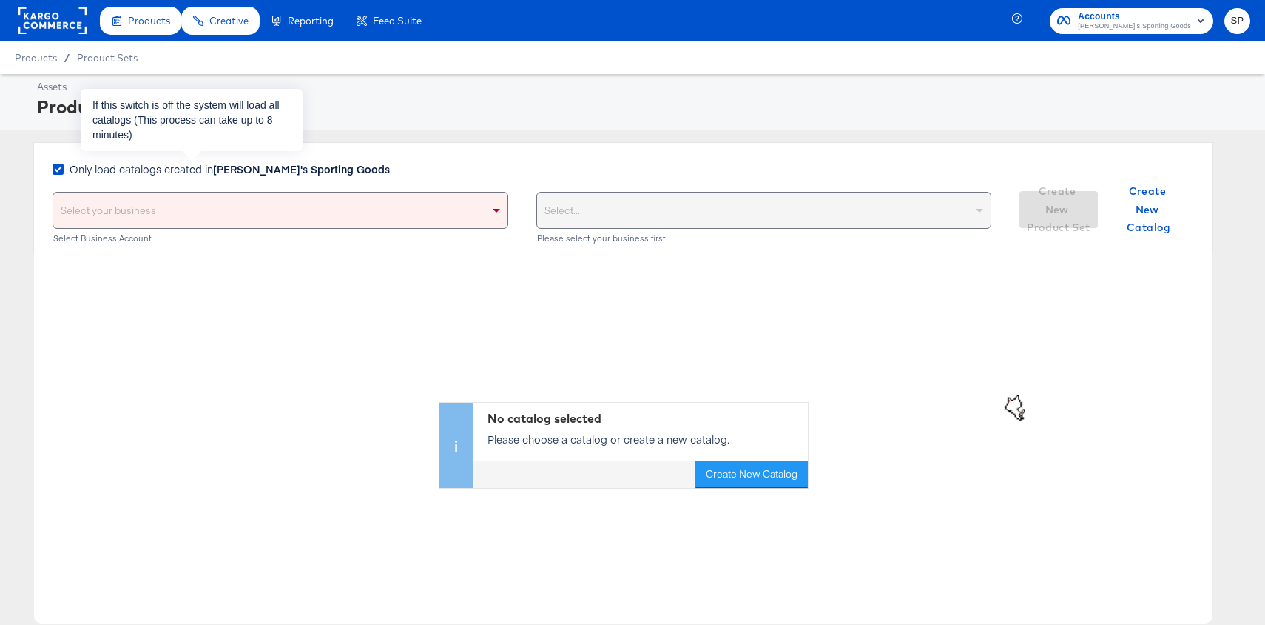
click at [268, 169] on strong "Dick's Sporting Goods" at bounding box center [301, 168] width 177 height 15
click at [0, 0] on input "Only load catalogs created in Dick's Sporting Goods" at bounding box center [0, 0] width 0 height 0
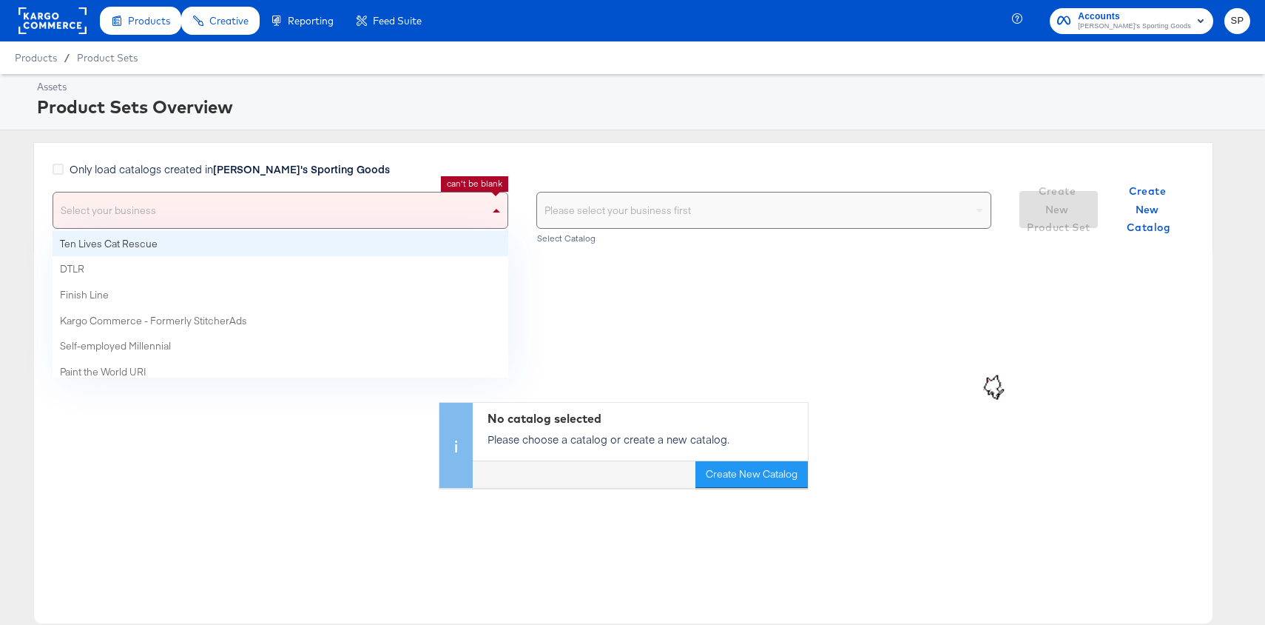
click at [266, 202] on div "Select your business" at bounding box center [280, 210] width 454 height 36
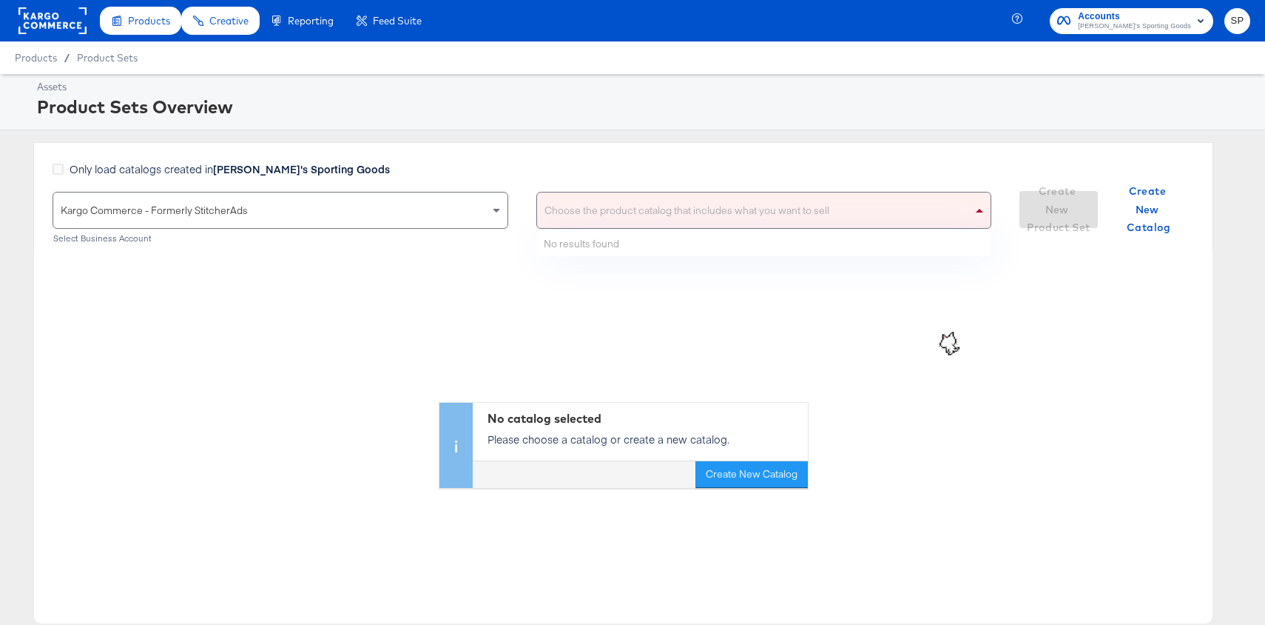
click at [573, 212] on div "Choose the product catalog that includes what you want to sell" at bounding box center [764, 210] width 454 height 36
type input "d"
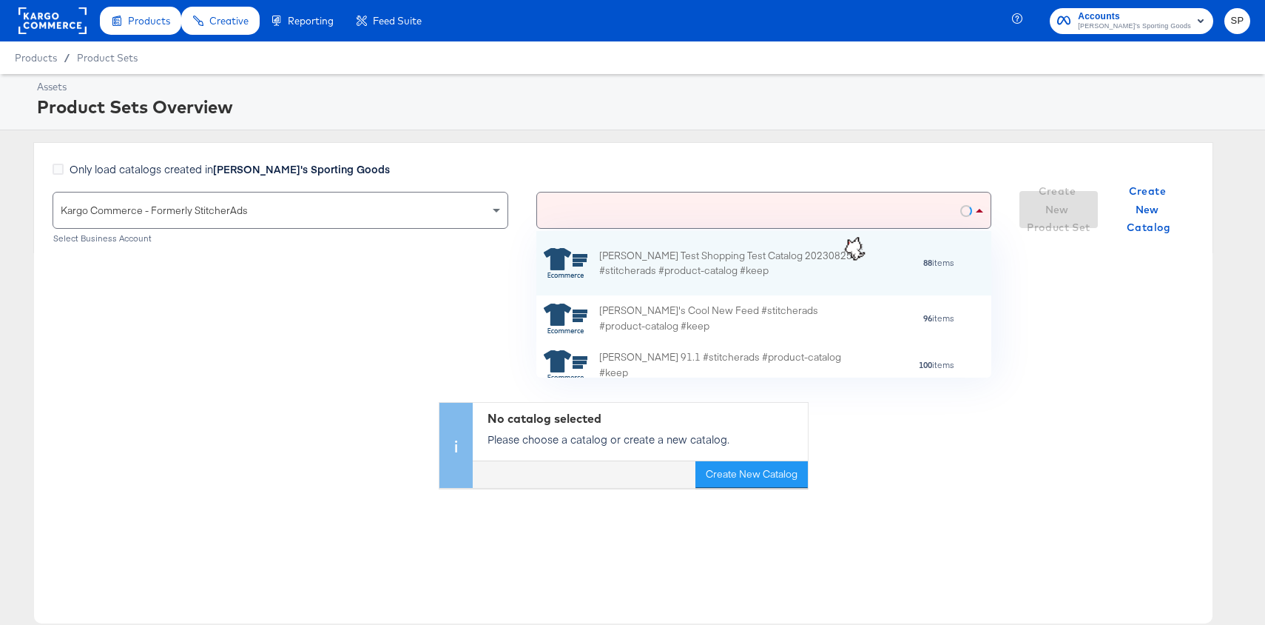
scroll to position [147, 456]
click at [598, 81] on div "Assets" at bounding box center [642, 87] width 1210 height 14
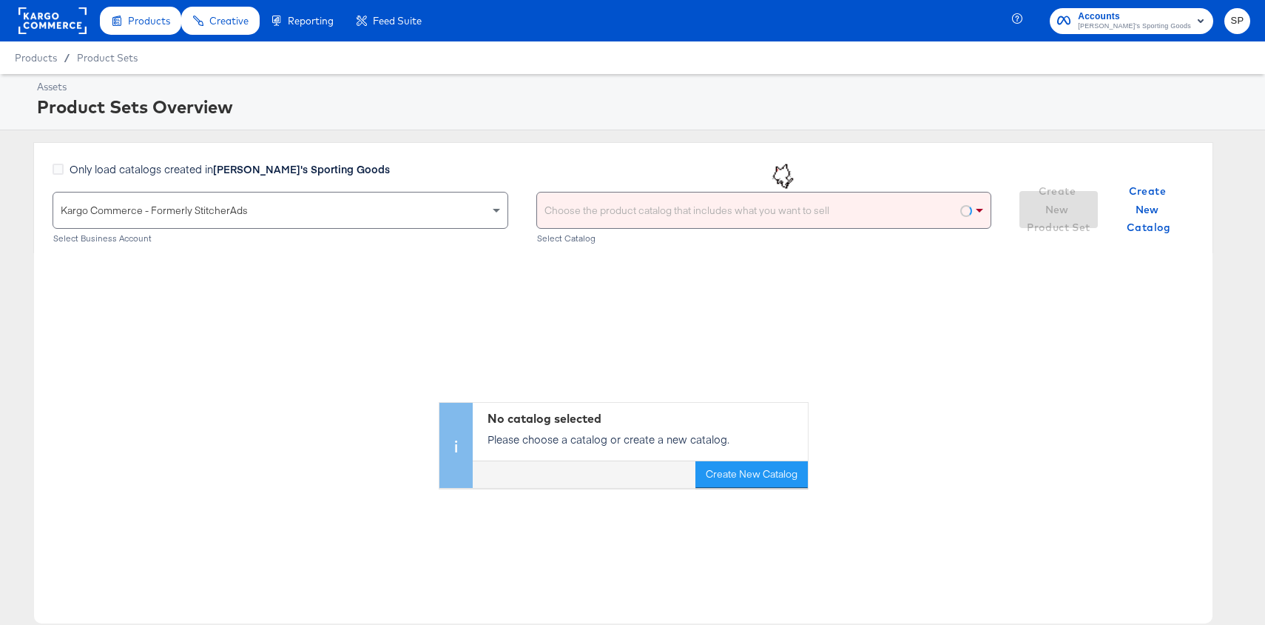
click at [605, 218] on div "Choose the product catalog that includes what you want to sell" at bounding box center [764, 210] width 454 height 36
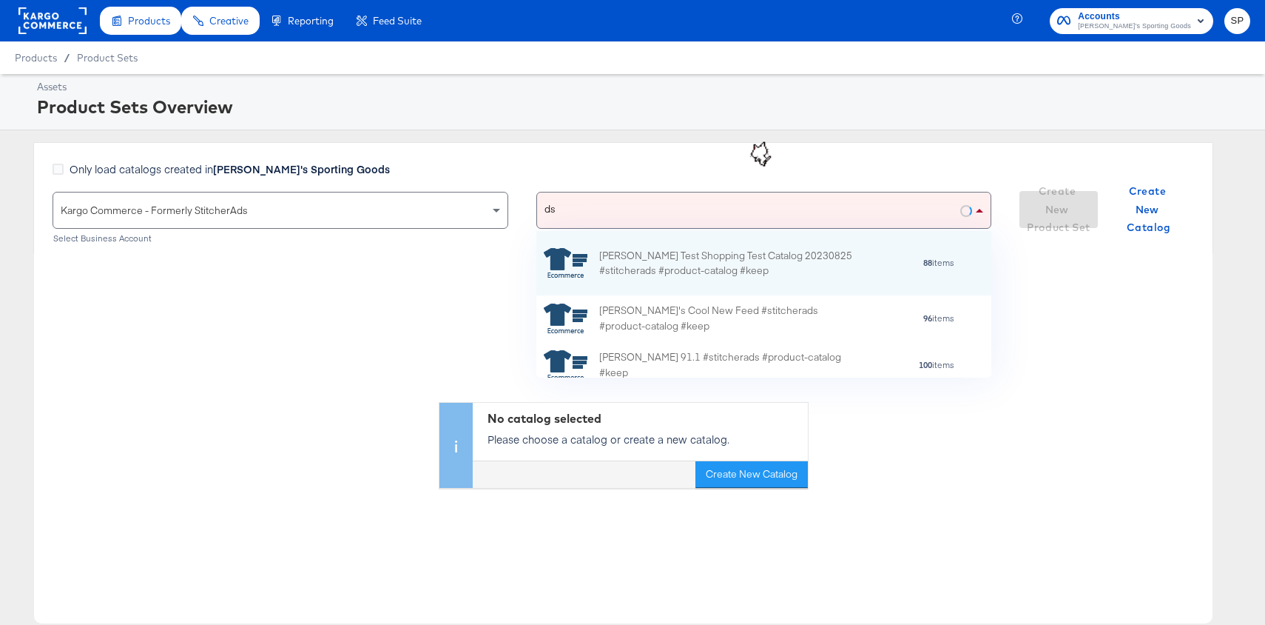
type input "dsg"
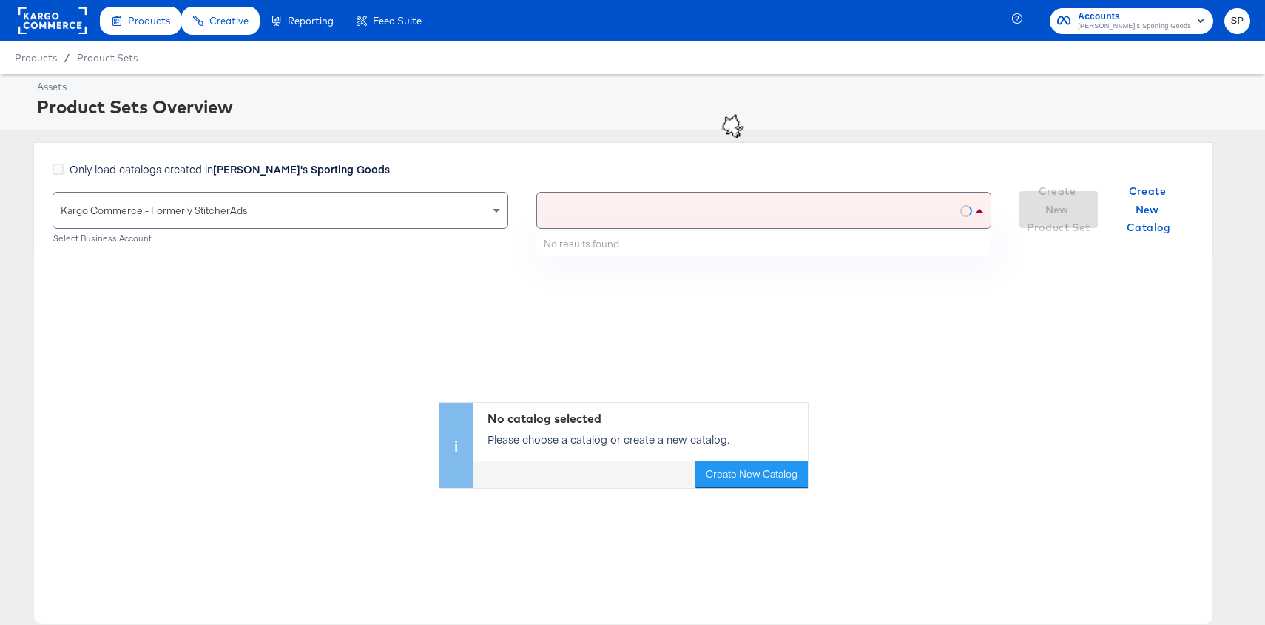
click at [622, 145] on div "Only load catalogs created in Dick's Sporting Goods Kargo Commerce - Formerly S…" at bounding box center [623, 197] width 1180 height 111
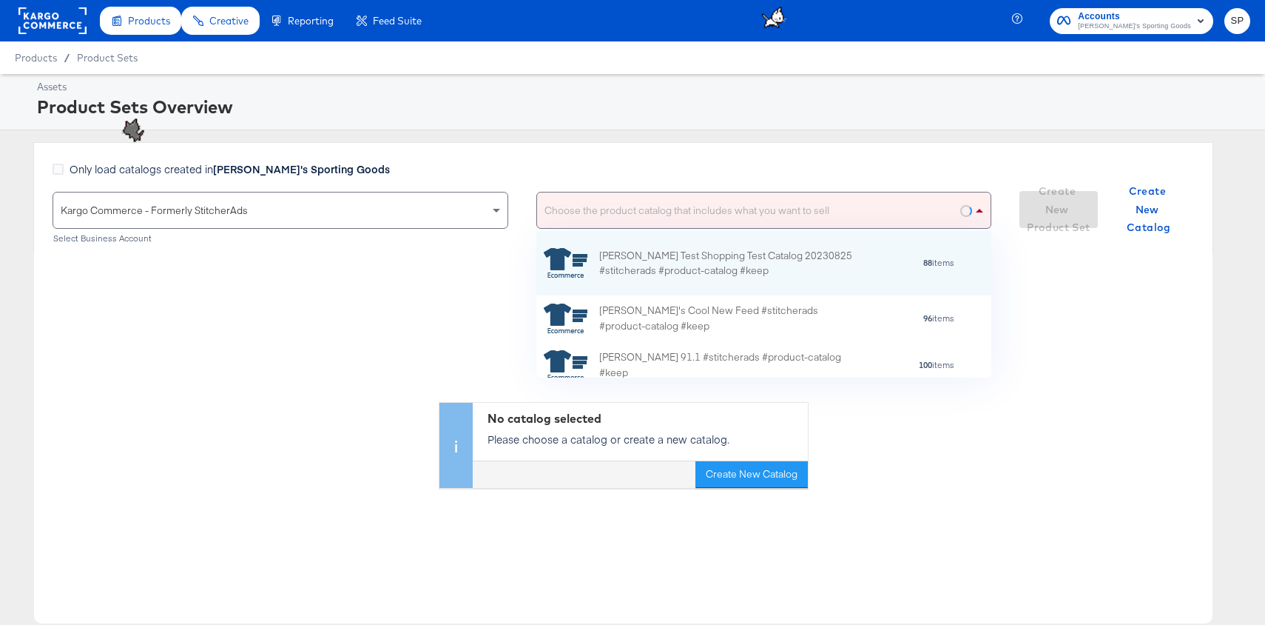
click at [637, 221] on div "Choose the product catalog that includes what you want to sell" at bounding box center [764, 210] width 454 height 36
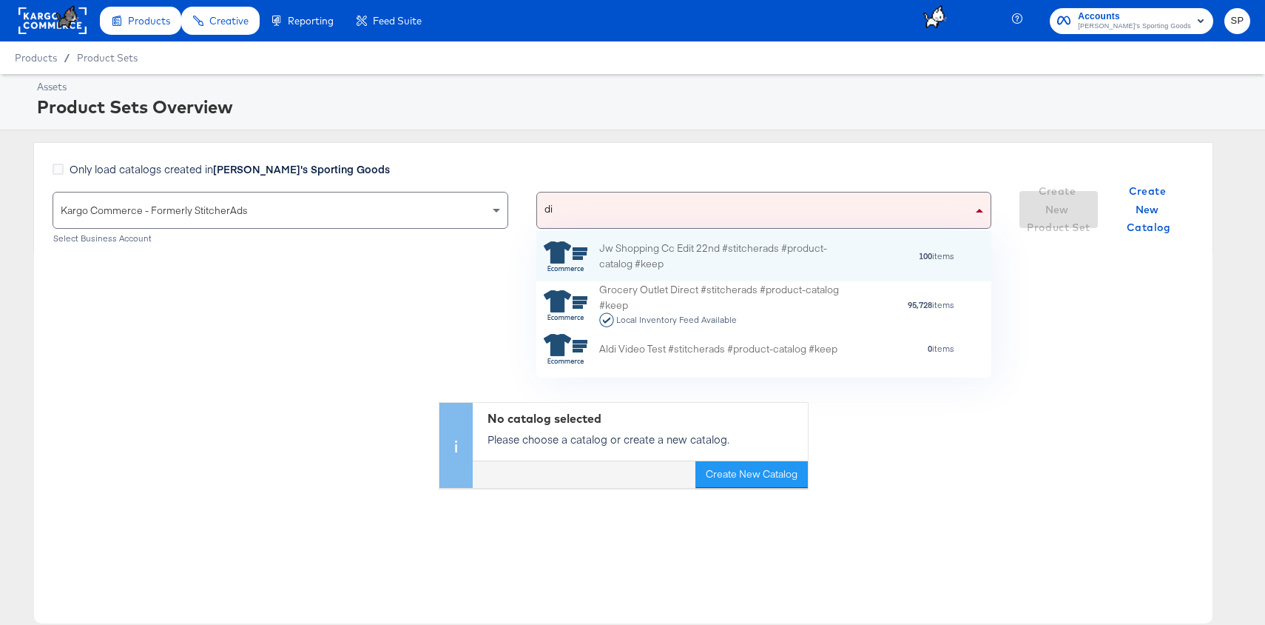
type input "d"
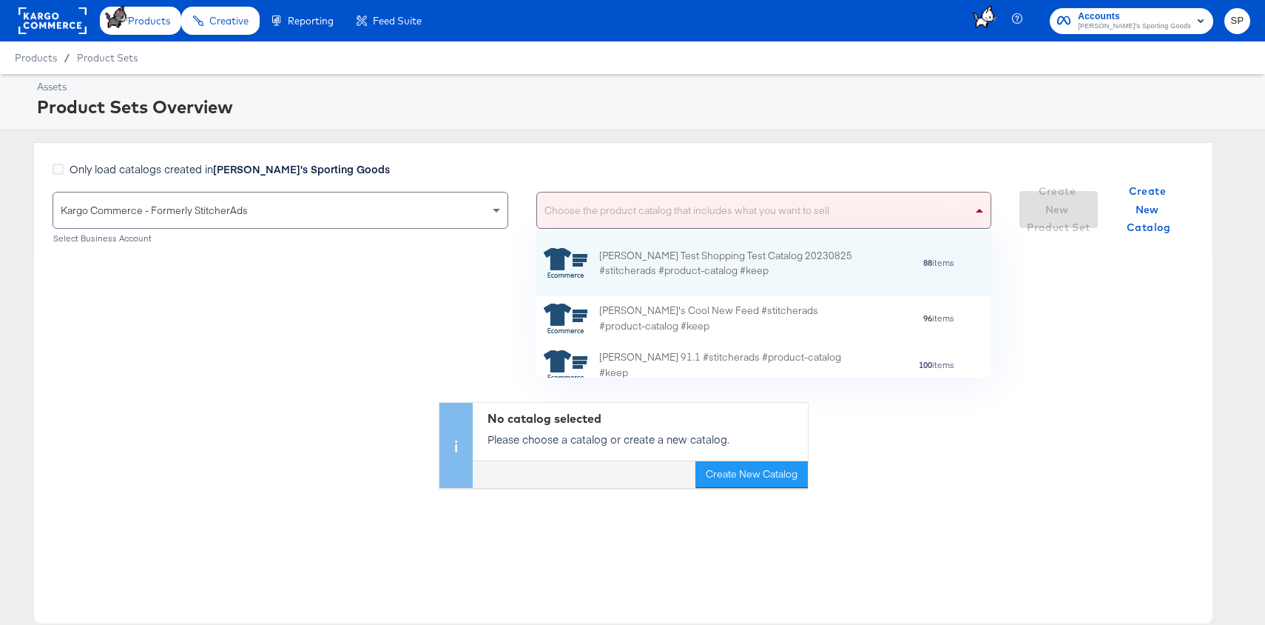
type input "d"
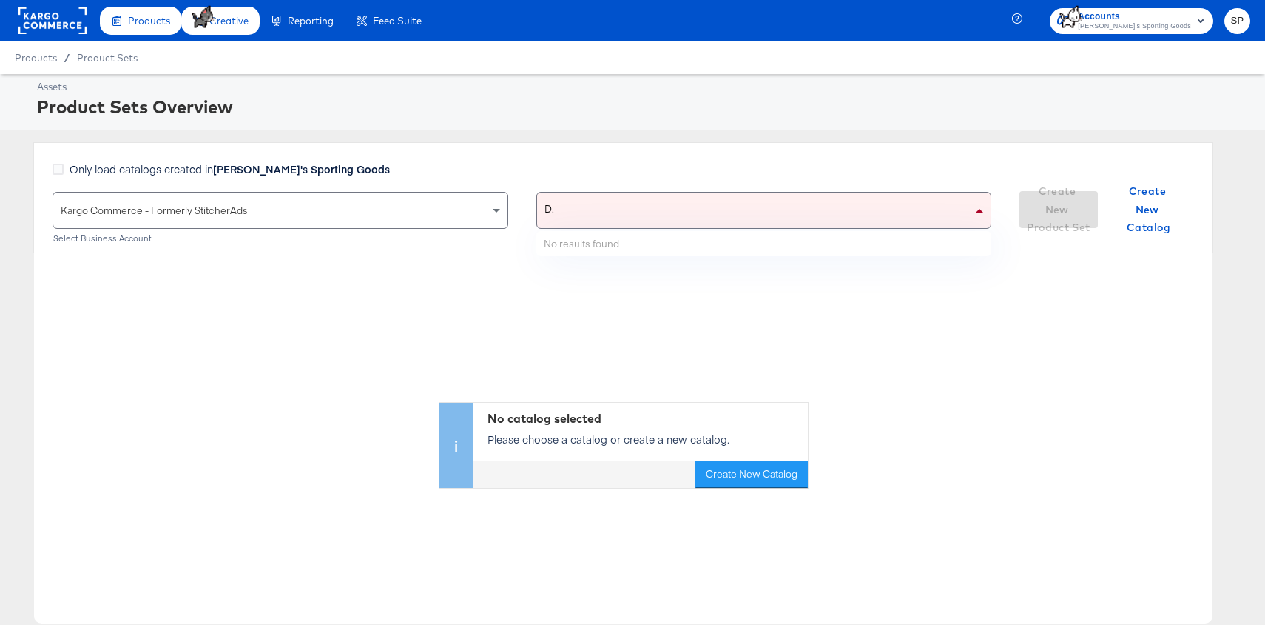
type input "D"
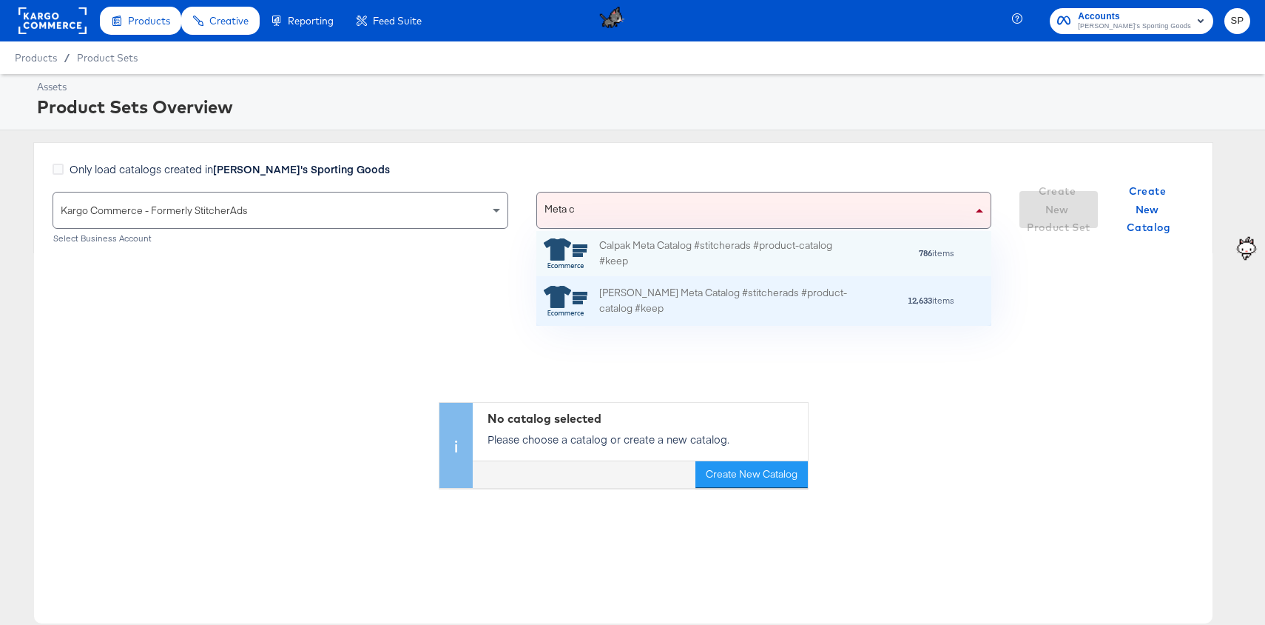
scroll to position [1, 1]
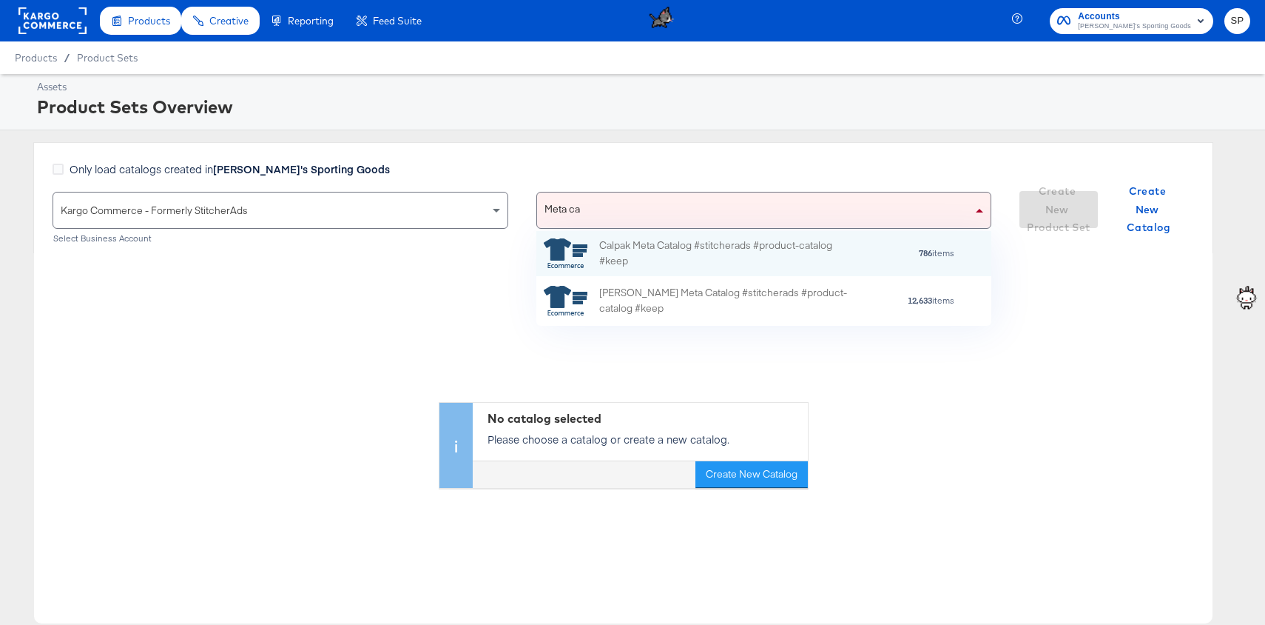
type input "Meta ca"
click at [351, 217] on div "Kargo Commerce - Formerly StitcherAds" at bounding box center [280, 210] width 454 height 36
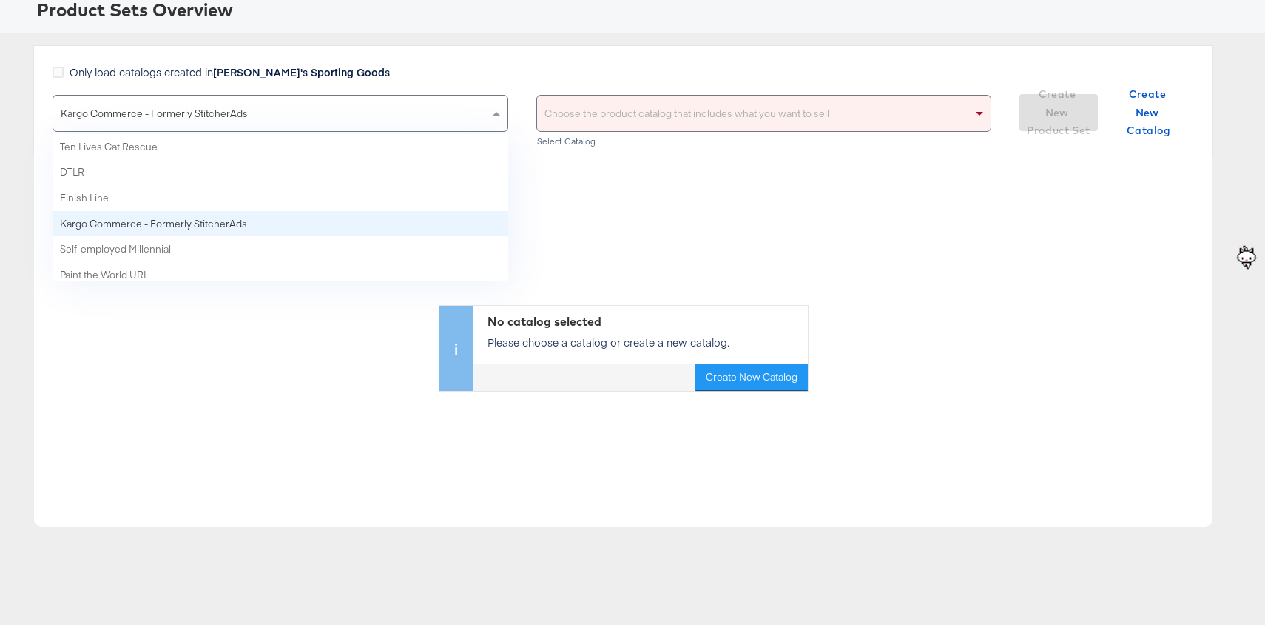
scroll to position [7, 0]
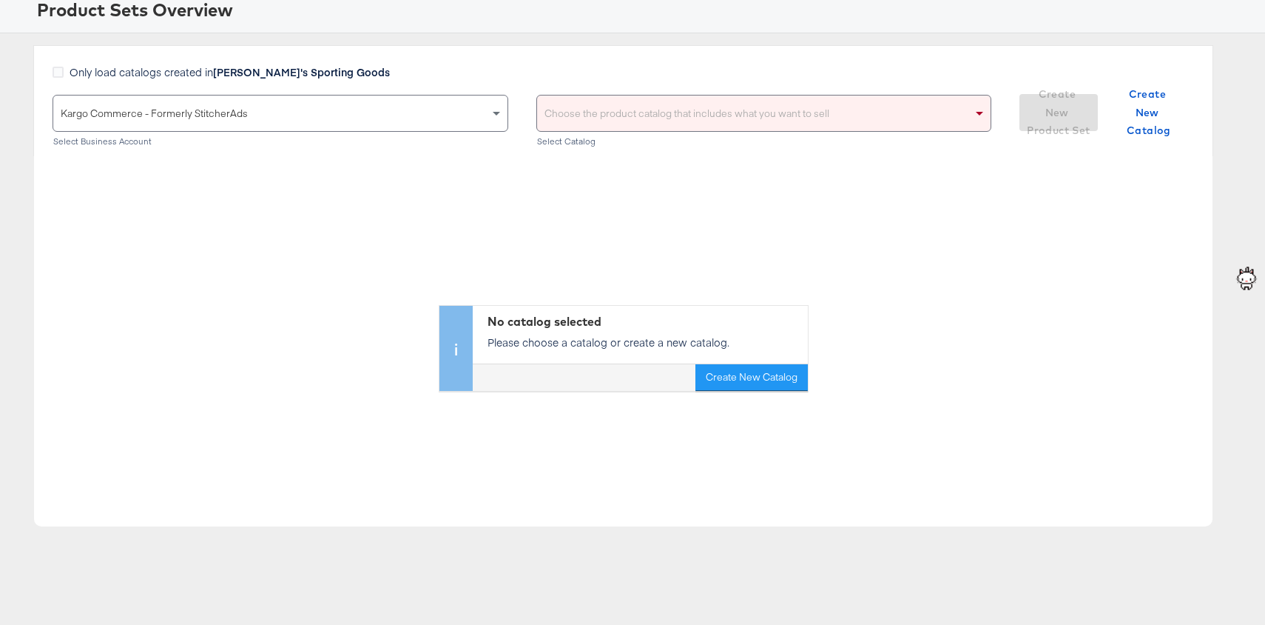
click at [401, 50] on div "Only load catalogs created in Dick's Sporting Goods Kargo Commerce - Formerly S…" at bounding box center [623, 100] width 1180 height 111
click at [582, 114] on div "Choose the product catalog that includes what you want to sell" at bounding box center [764, 113] width 454 height 36
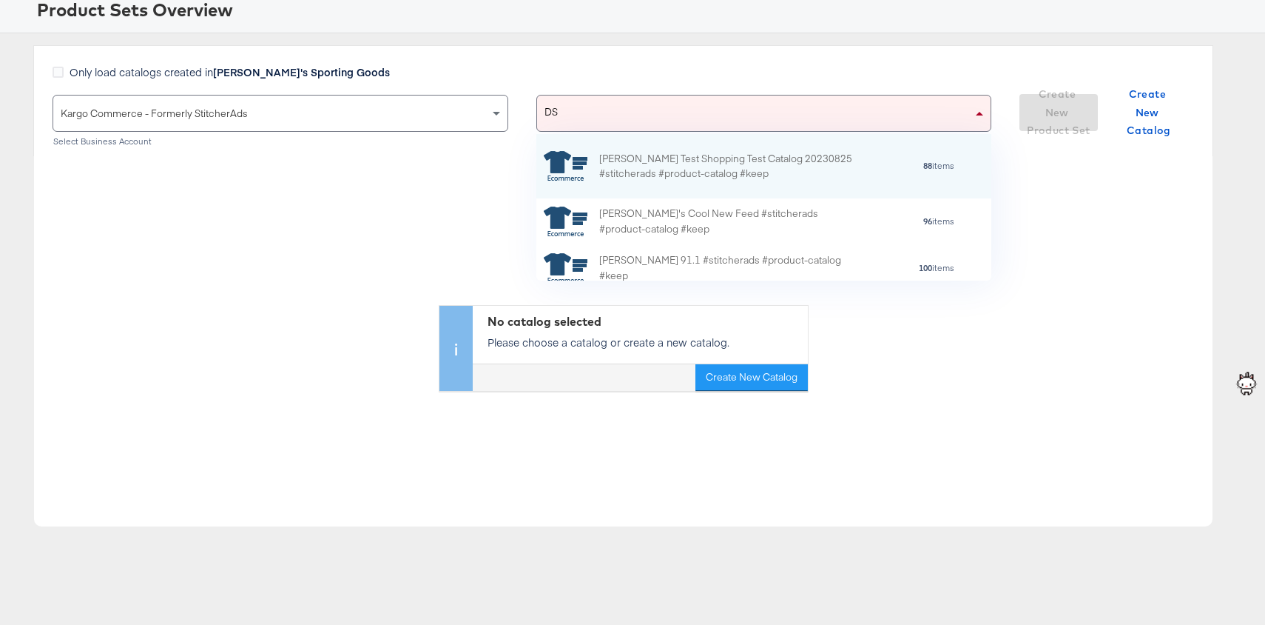
type input "DSG"
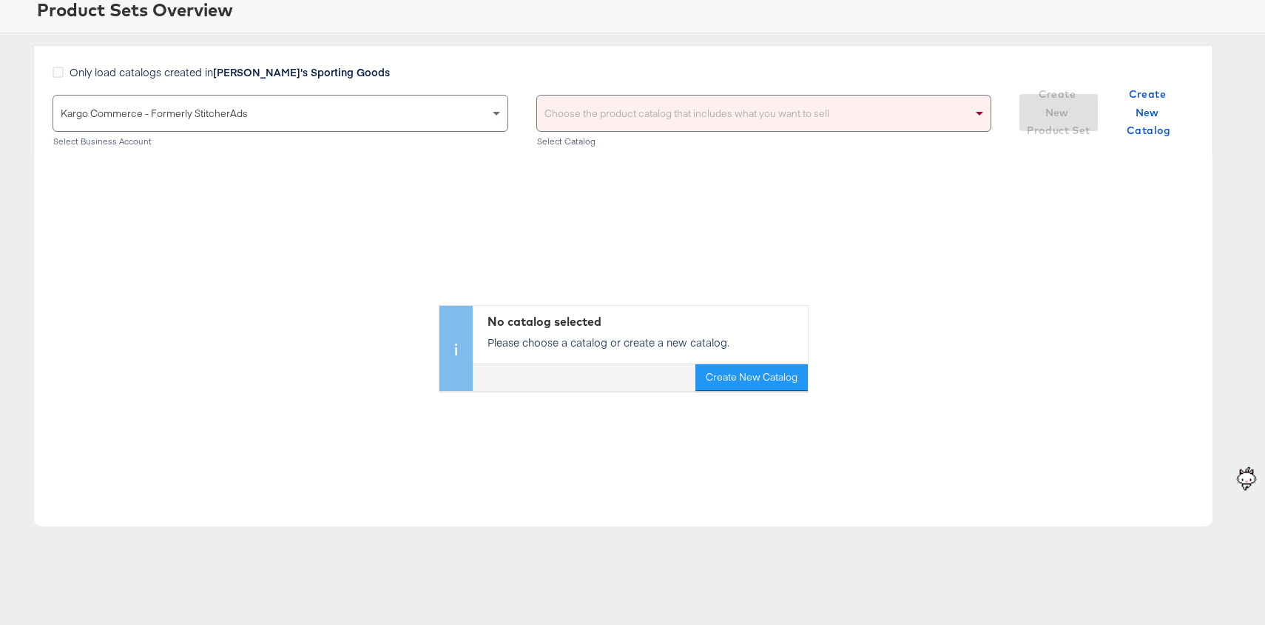
click at [561, 53] on div "Only load catalogs created in Dick's Sporting Goods Kargo Commerce - Formerly S…" at bounding box center [623, 100] width 1180 height 111
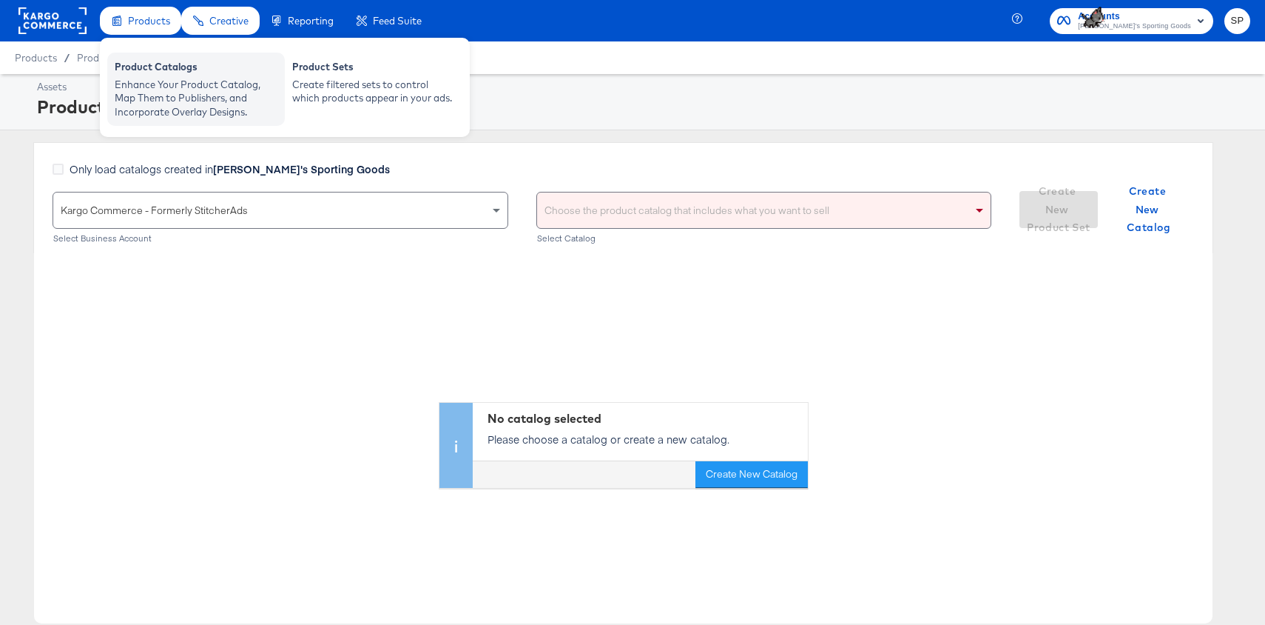
click at [162, 107] on div "Enhance Your Product Catalog, Map Them to Publishers, and Incorporate Overlay D…" at bounding box center [196, 98] width 163 height 41
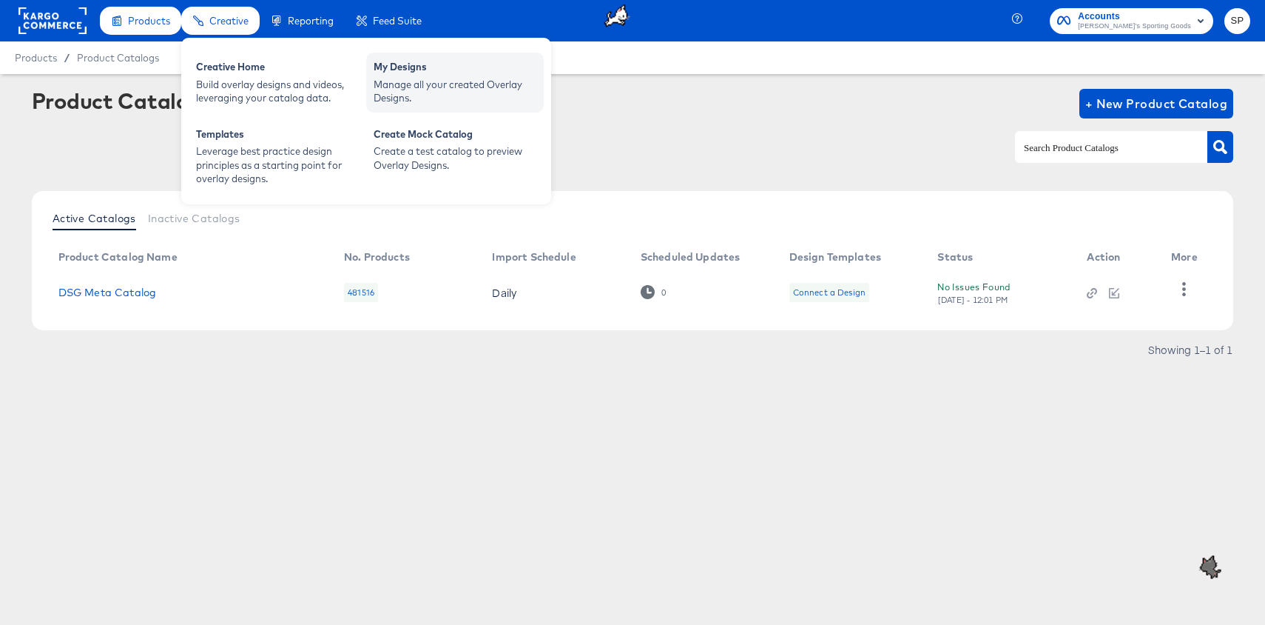
click at [422, 85] on div "Manage all your created Overlay Designs." at bounding box center [455, 91] width 163 height 27
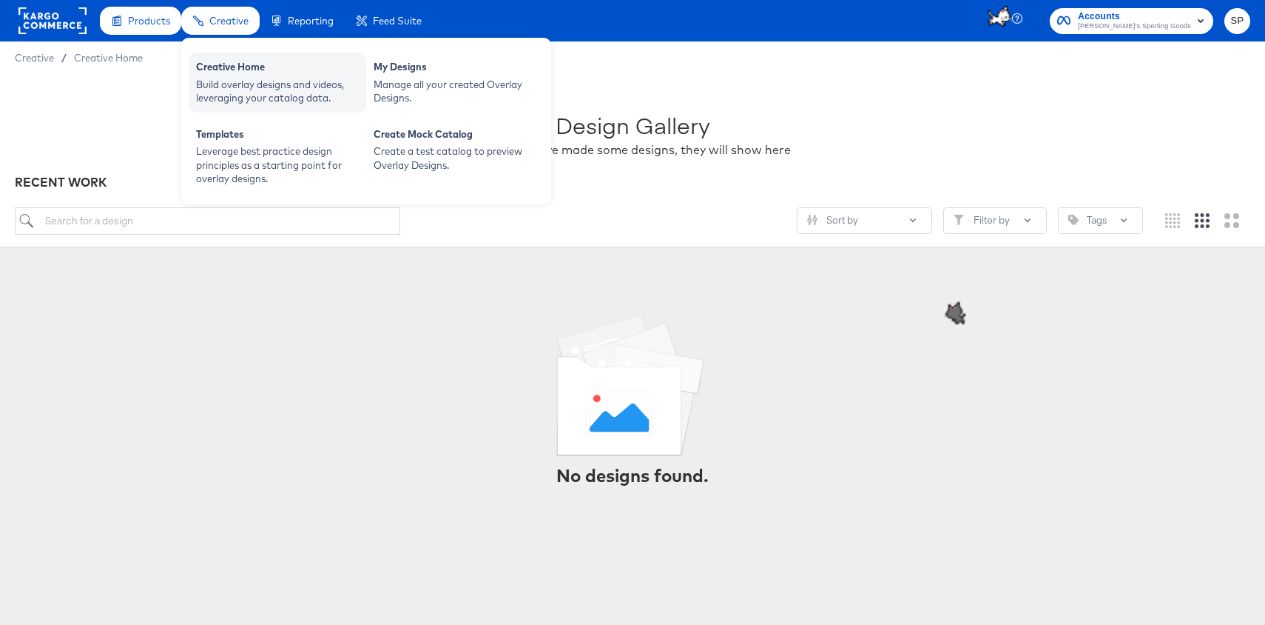
click at [233, 79] on div "Build overlay designs and videos, leveraging your catalog data." at bounding box center [277, 91] width 163 height 27
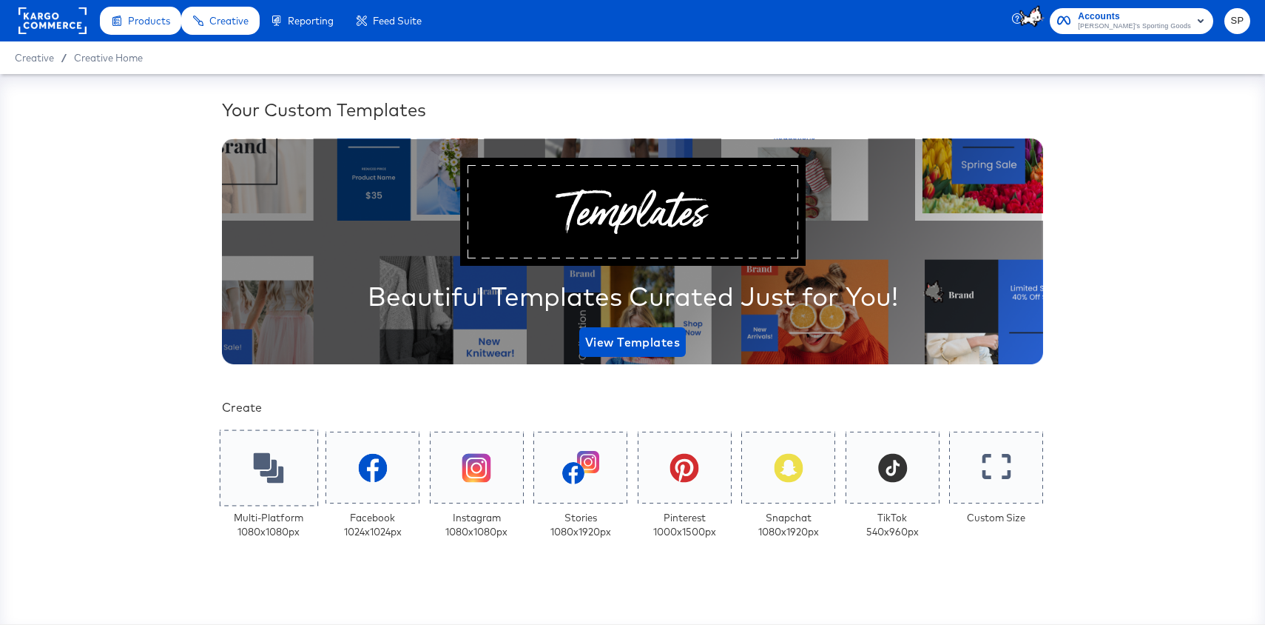
click at [280, 482] on icon at bounding box center [269, 467] width 30 height 30
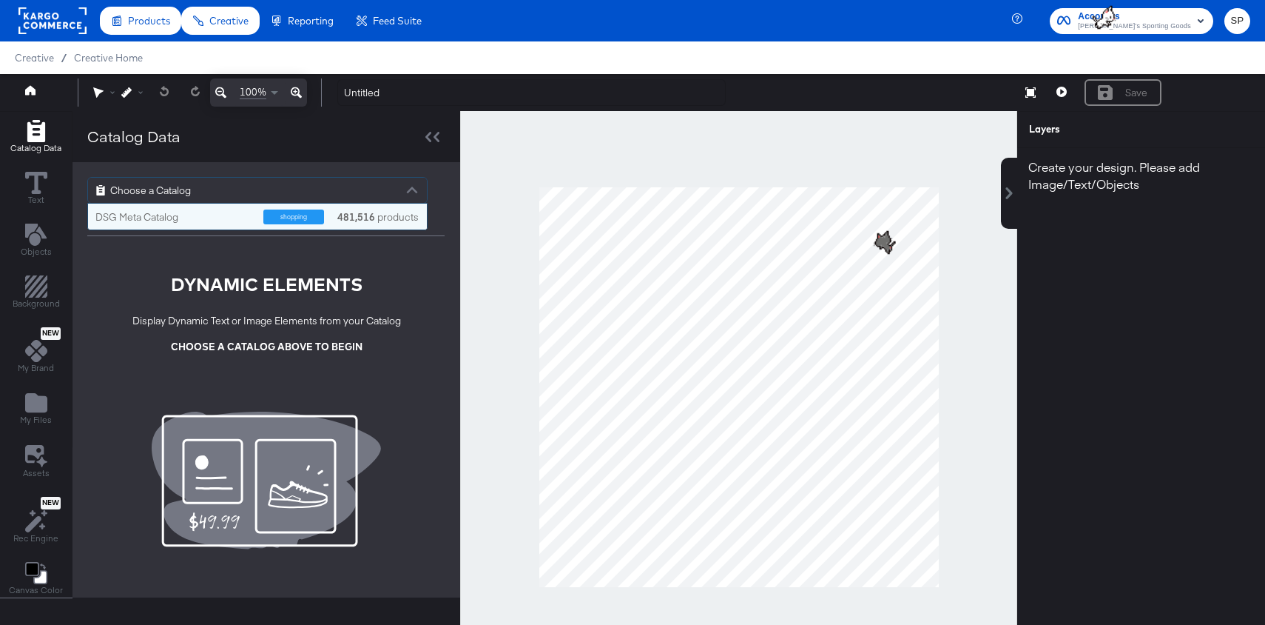
click at [227, 188] on div "Choose a Catalog" at bounding box center [257, 190] width 339 height 25
click at [208, 212] on div "DSG Meta Catalog" at bounding box center [173, 217] width 157 height 14
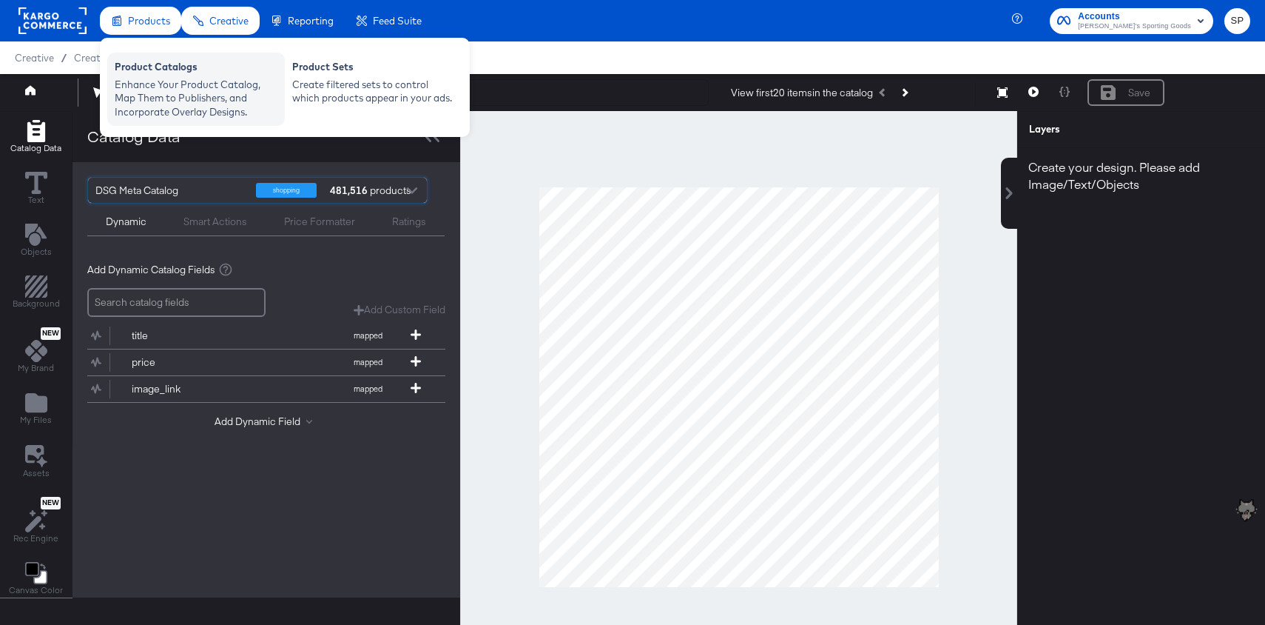
click at [154, 70] on div "Product Catalogs" at bounding box center [196, 69] width 163 height 18
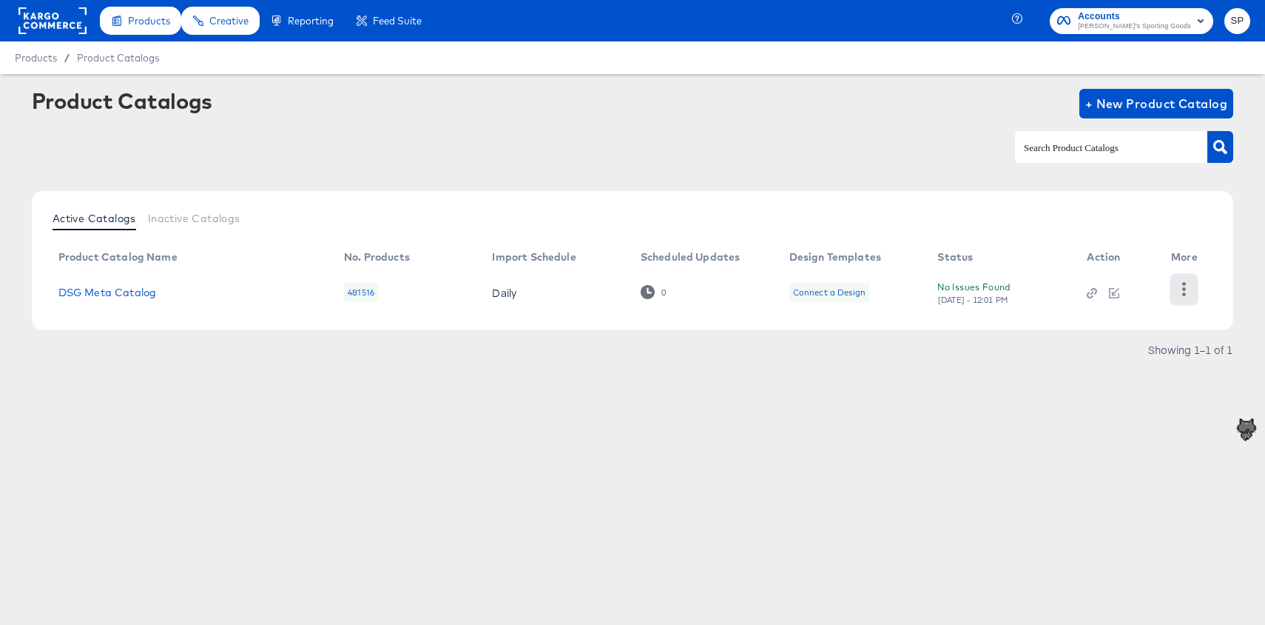
click at [1189, 291] on icon "button" at bounding box center [1184, 289] width 14 height 14
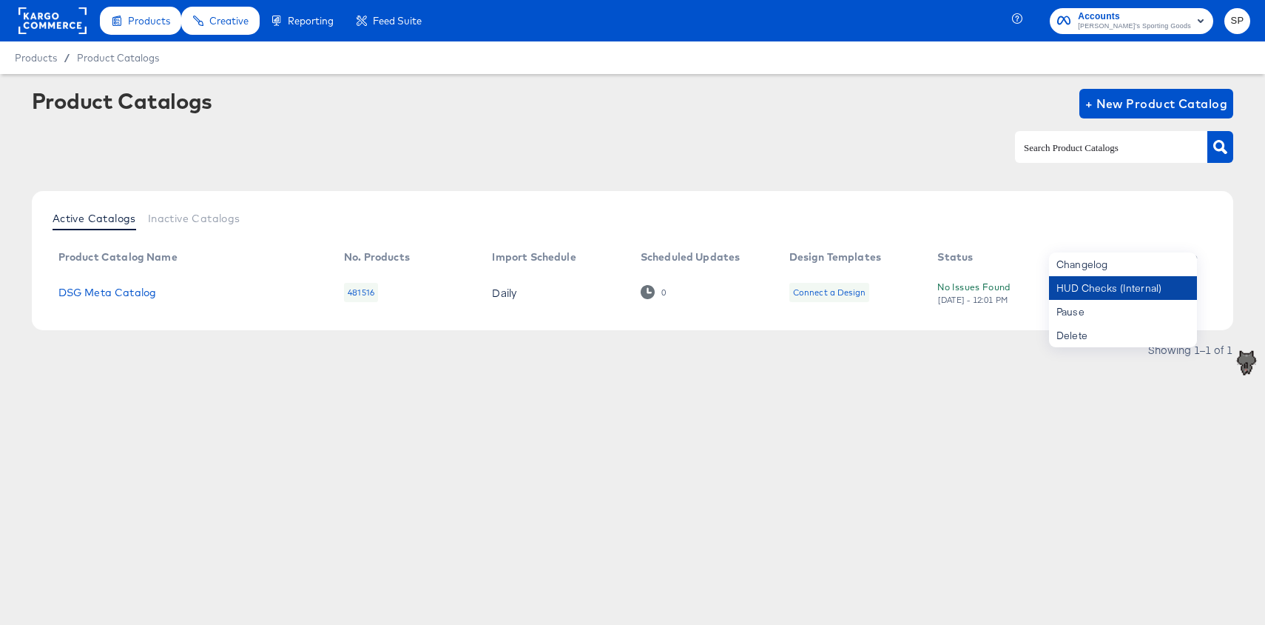
click at [1174, 289] on div "HUD Checks (Internal)" at bounding box center [1123, 288] width 148 height 24
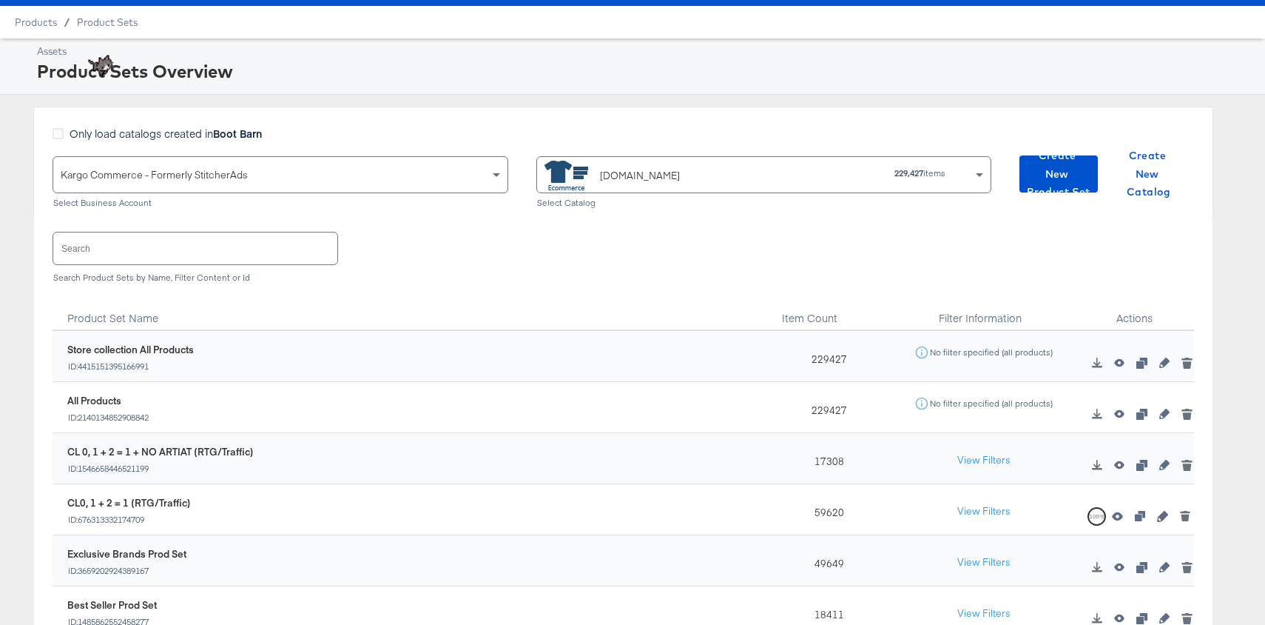
scroll to position [19, 1]
